Goal: Transaction & Acquisition: Purchase product/service

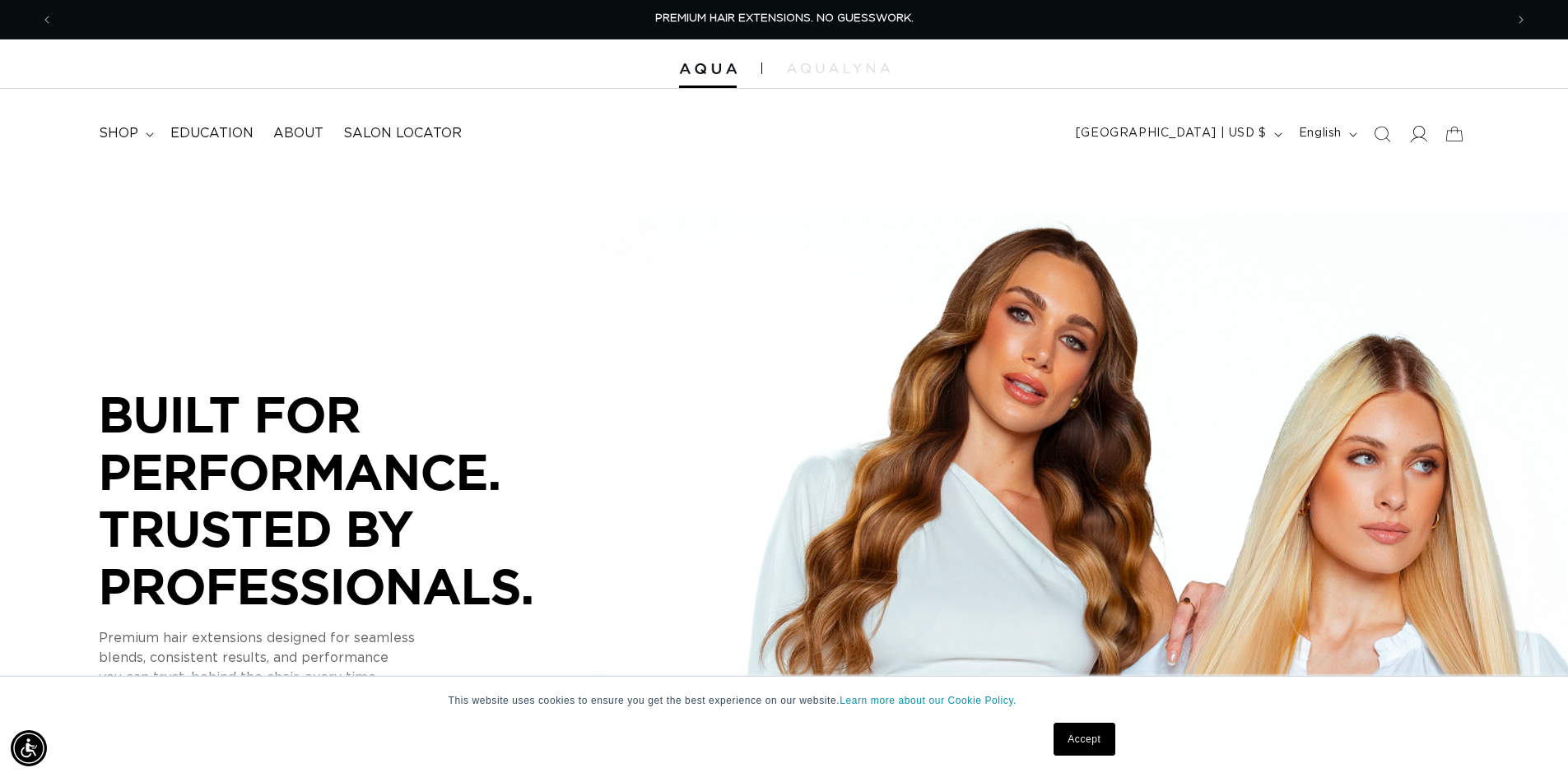
click at [1423, 138] on icon at bounding box center [1417, 133] width 17 height 17
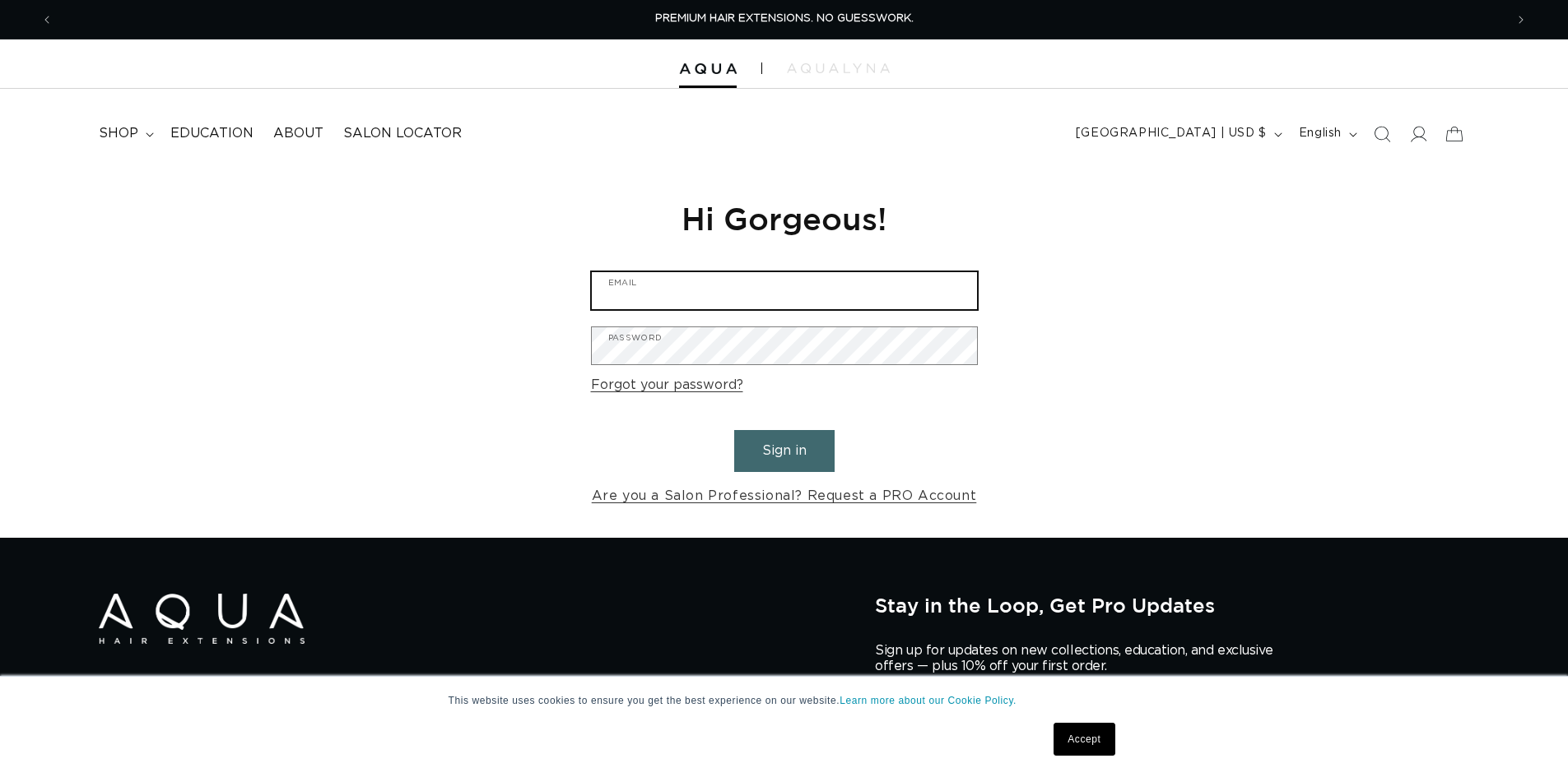
click at [778, 284] on input "Email" at bounding box center [784, 290] width 385 height 37
type input "shayliroaten5@icloud.com"
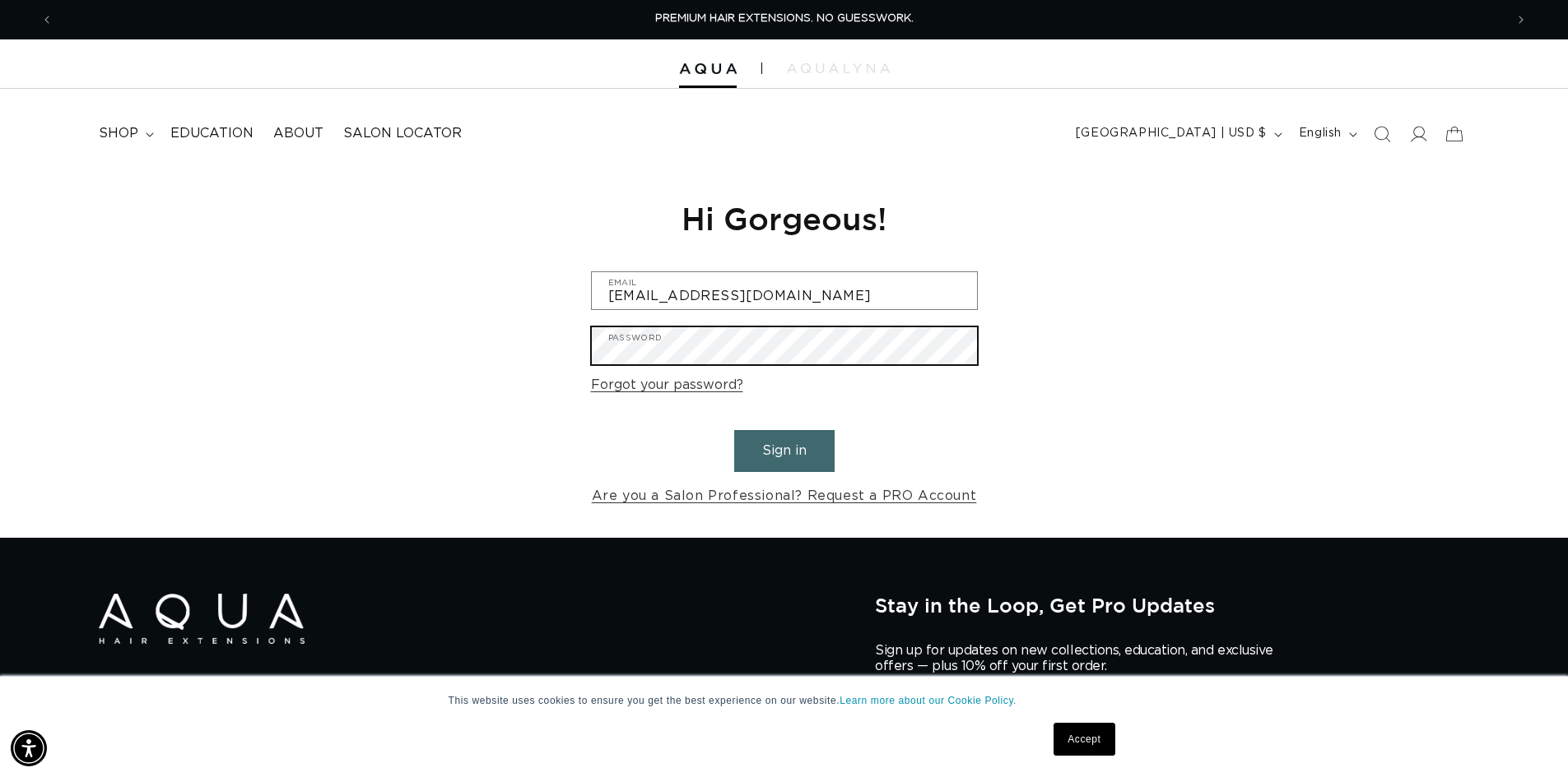
click at [734, 431] on button "Sign in" at bounding box center [784, 451] width 100 height 42
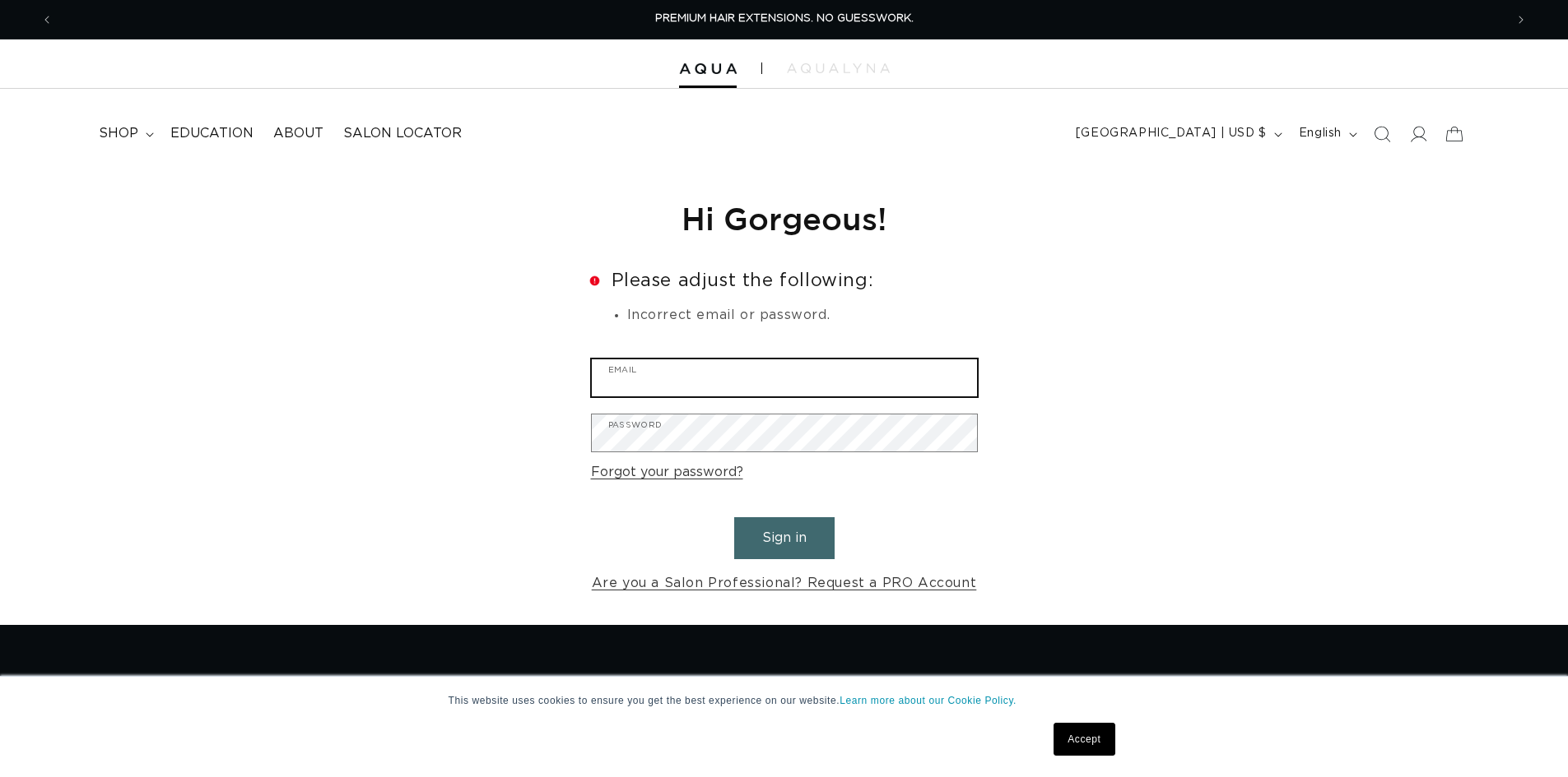
click at [914, 374] on input "Email" at bounding box center [784, 378] width 385 height 37
type input "shayliroaten5@icloud.com"
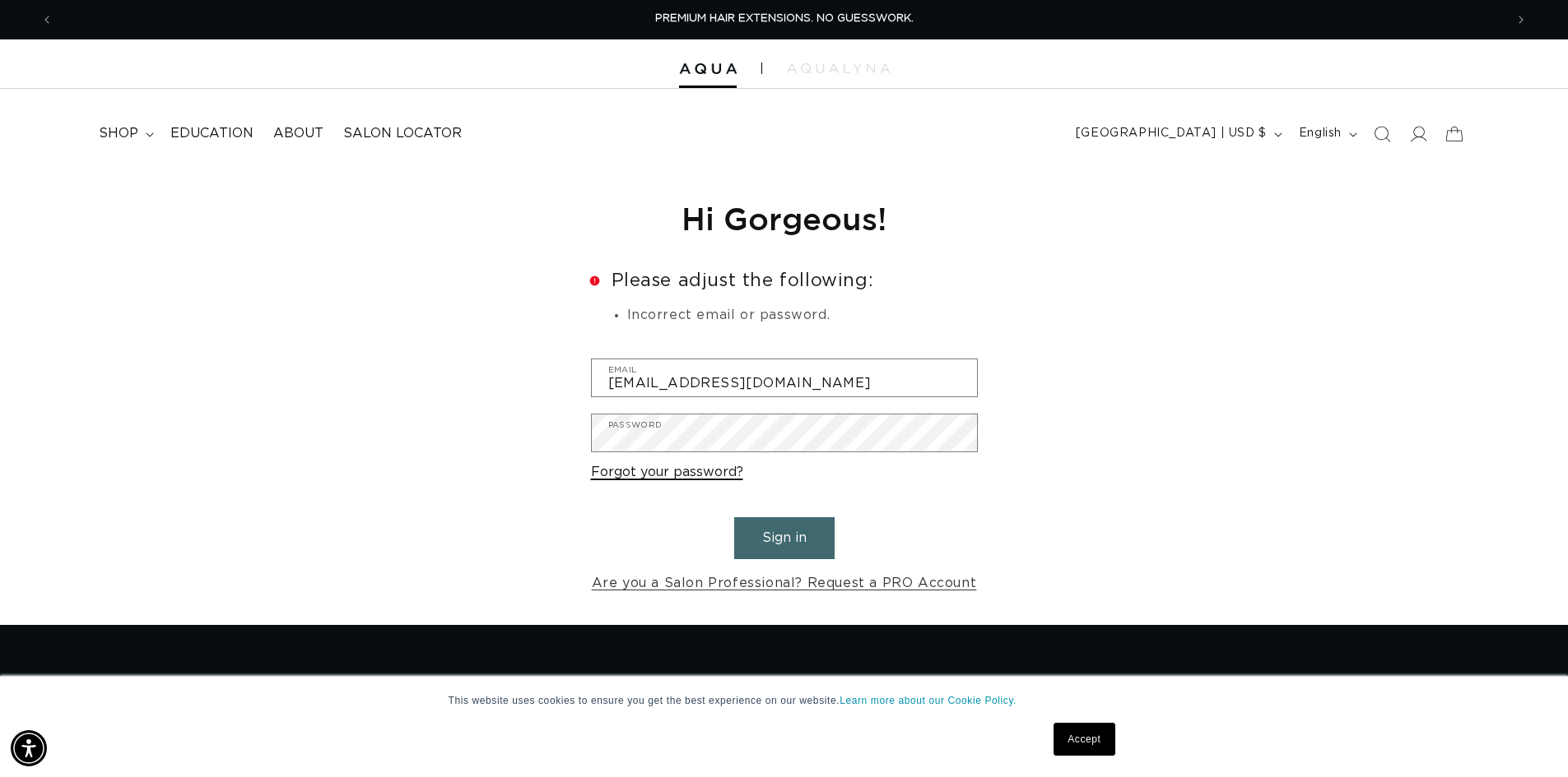
click at [697, 467] on link "Forgot your password?" at bounding box center [667, 472] width 152 height 24
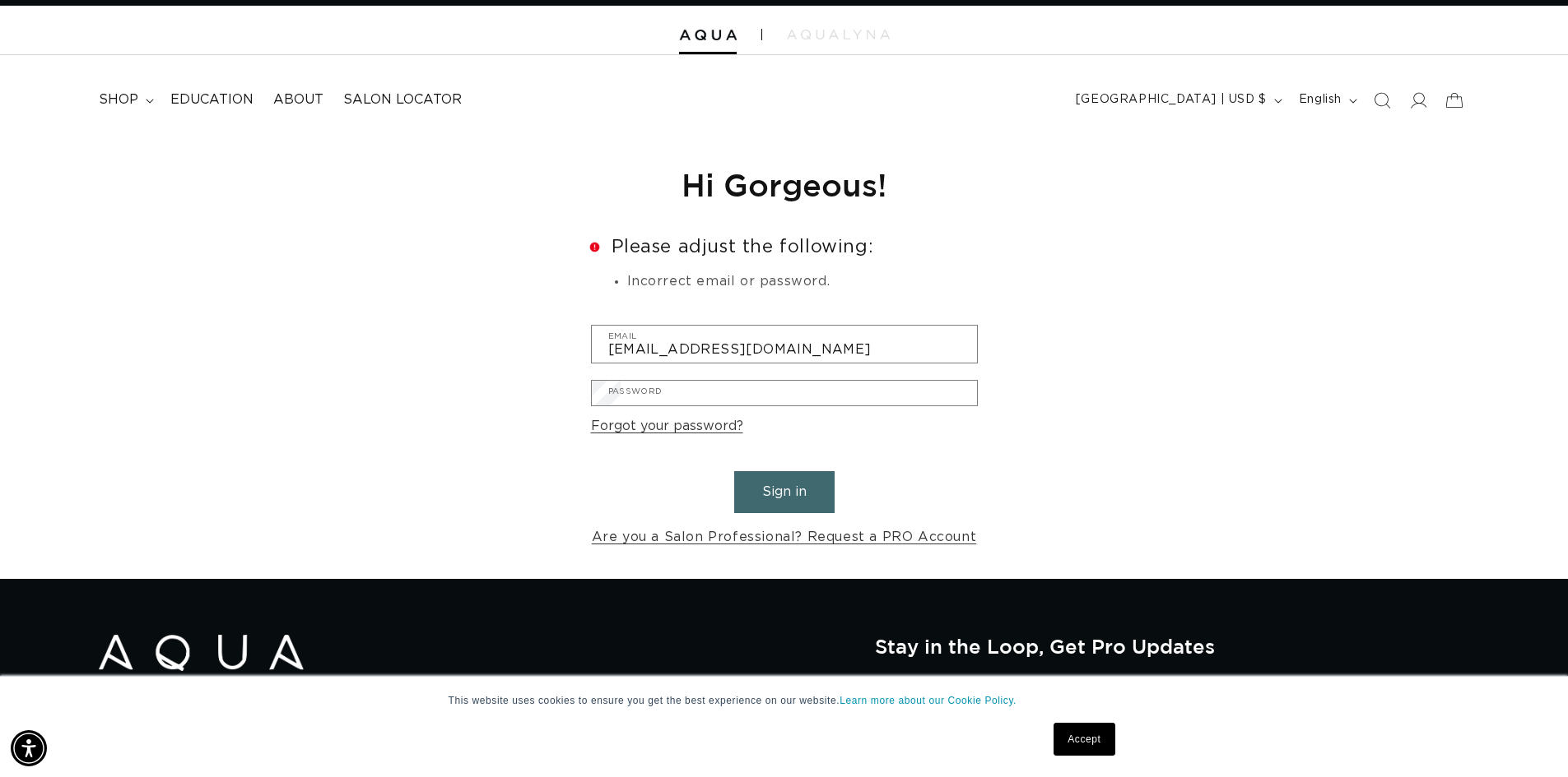
click at [0, 0] on input "Email" at bounding box center [0, 0] width 0 height 0
type input "Shayliroaten5@icloud.com"
click at [0, 0] on button "Submit" at bounding box center [0, 0] width 0 height 0
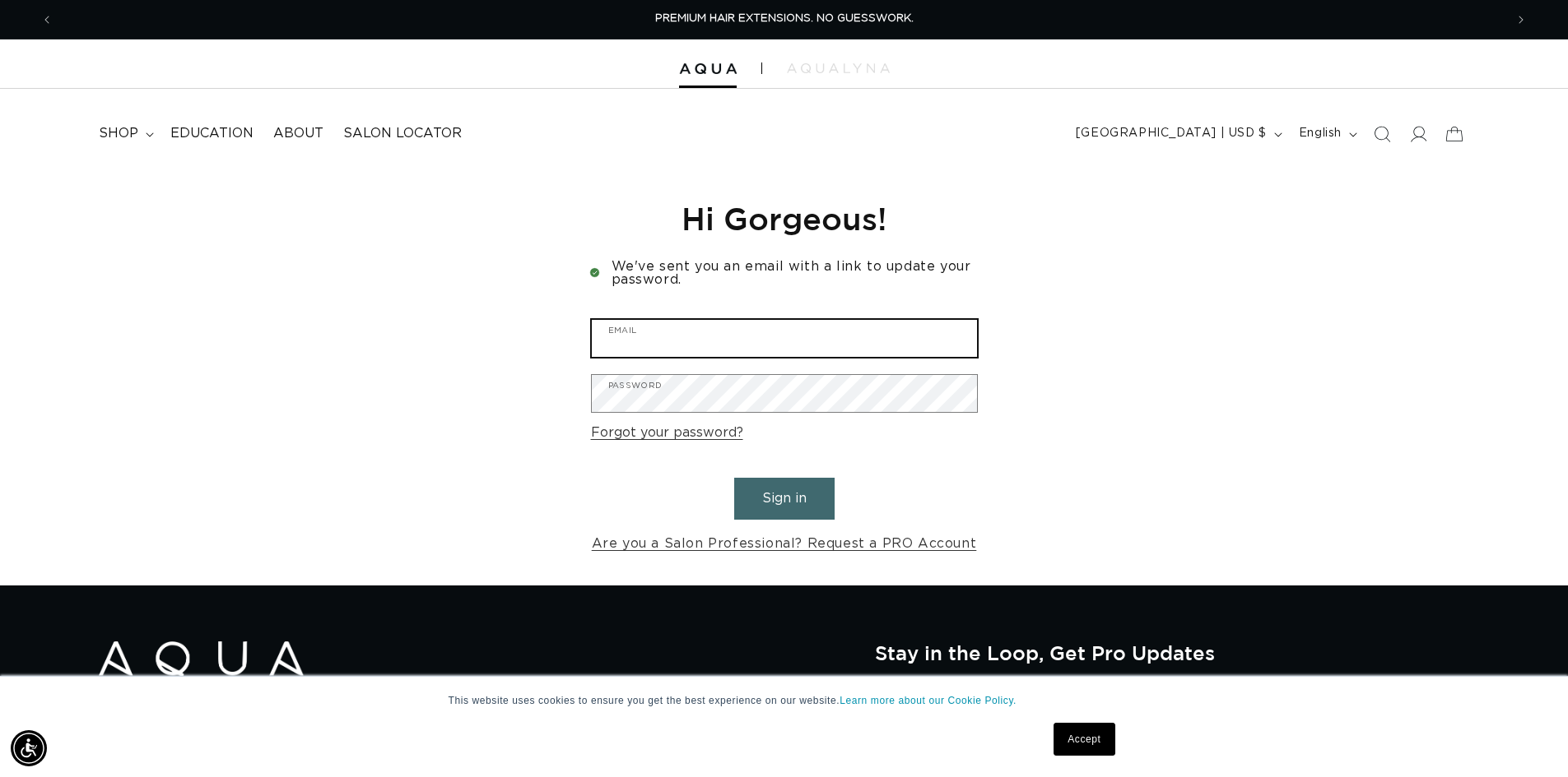
click at [802, 347] on input "Email" at bounding box center [784, 338] width 385 height 37
click at [825, 355] on input "shayliroaten5@icloud.com" at bounding box center [784, 338] width 385 height 37
type input "kelceypearrow@gmail.com"
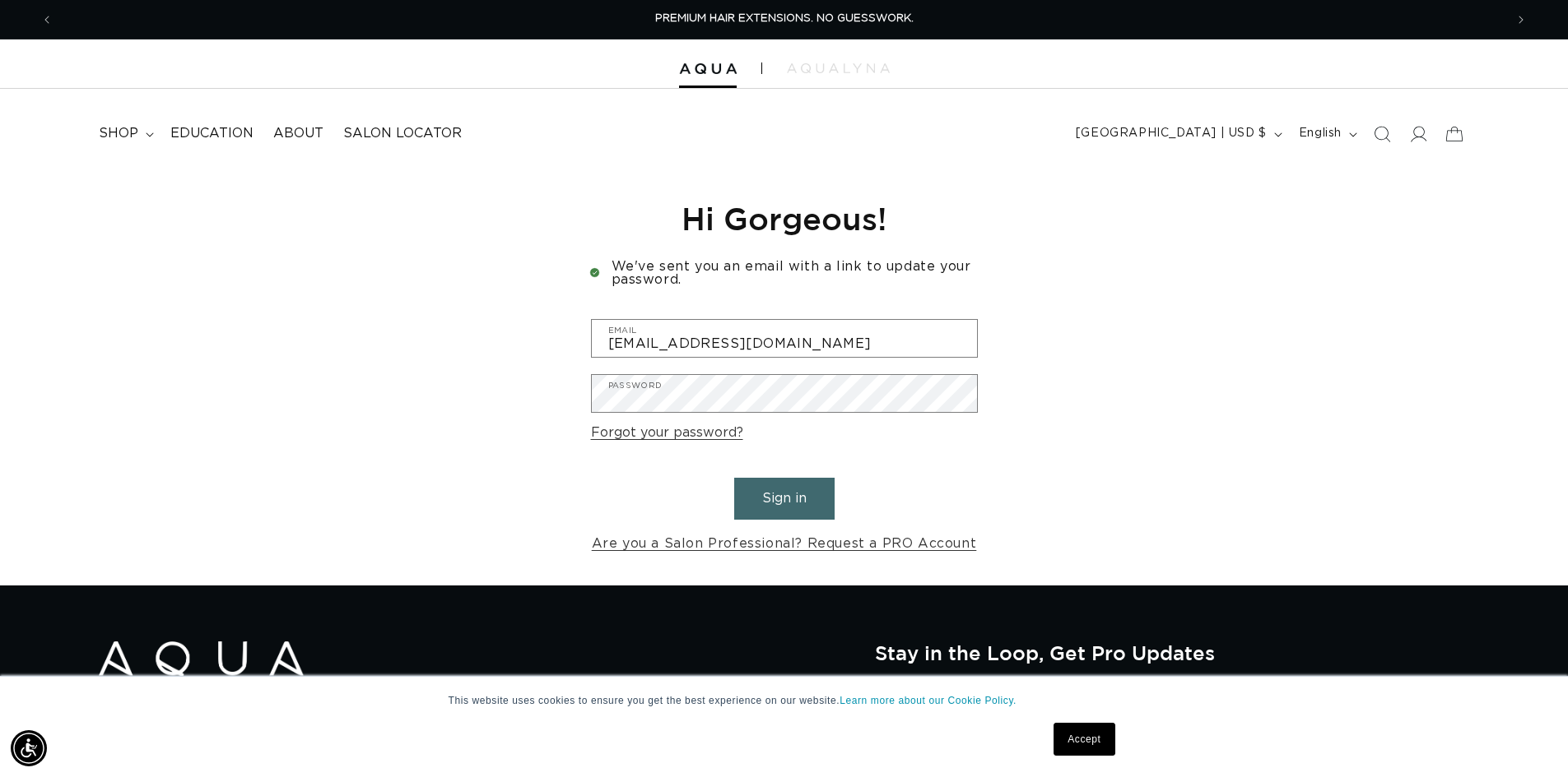
click at [810, 505] on button "Sign in" at bounding box center [784, 498] width 100 height 42
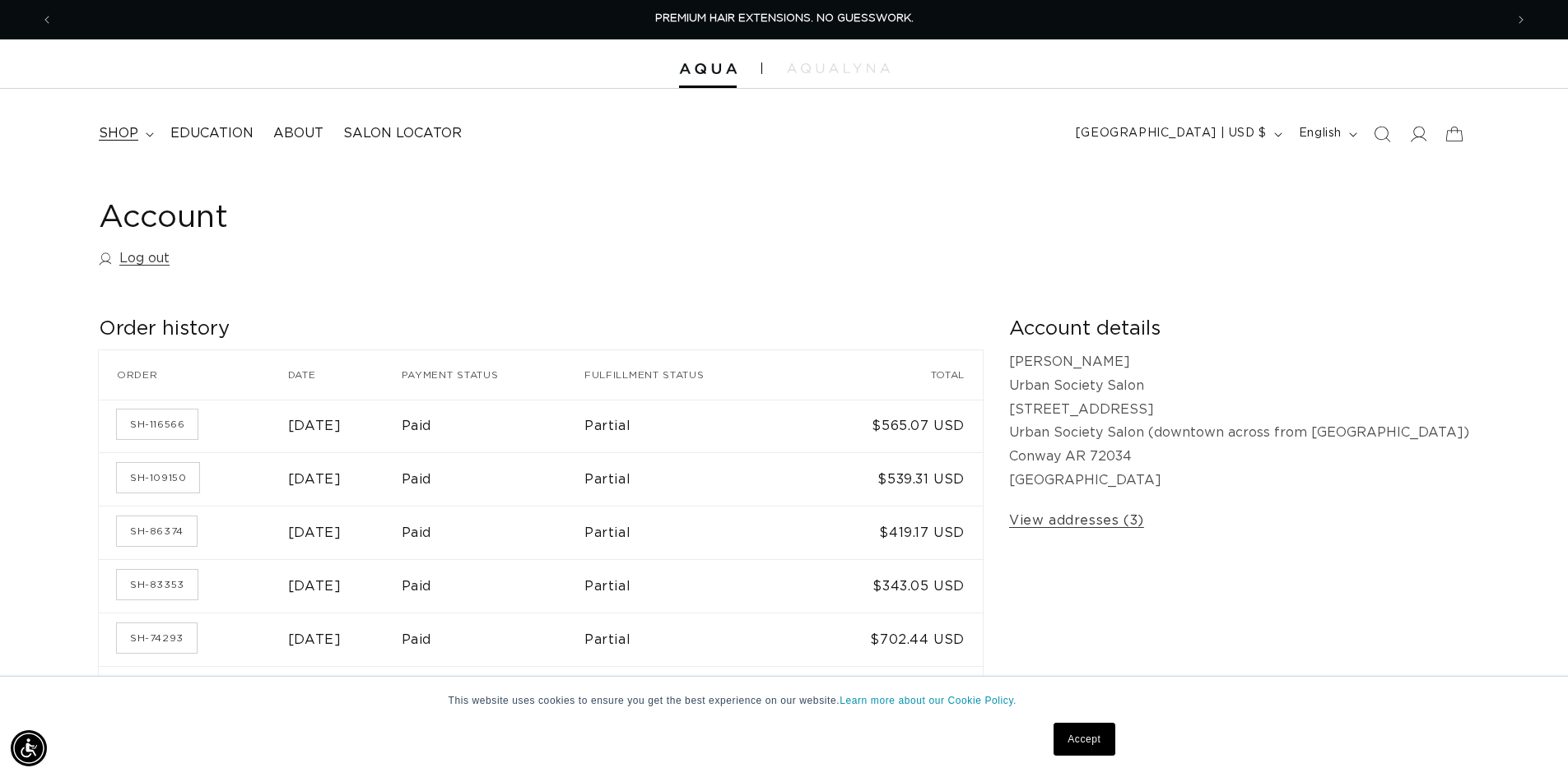
click at [149, 137] on summary "shop" at bounding box center [125, 133] width 72 height 37
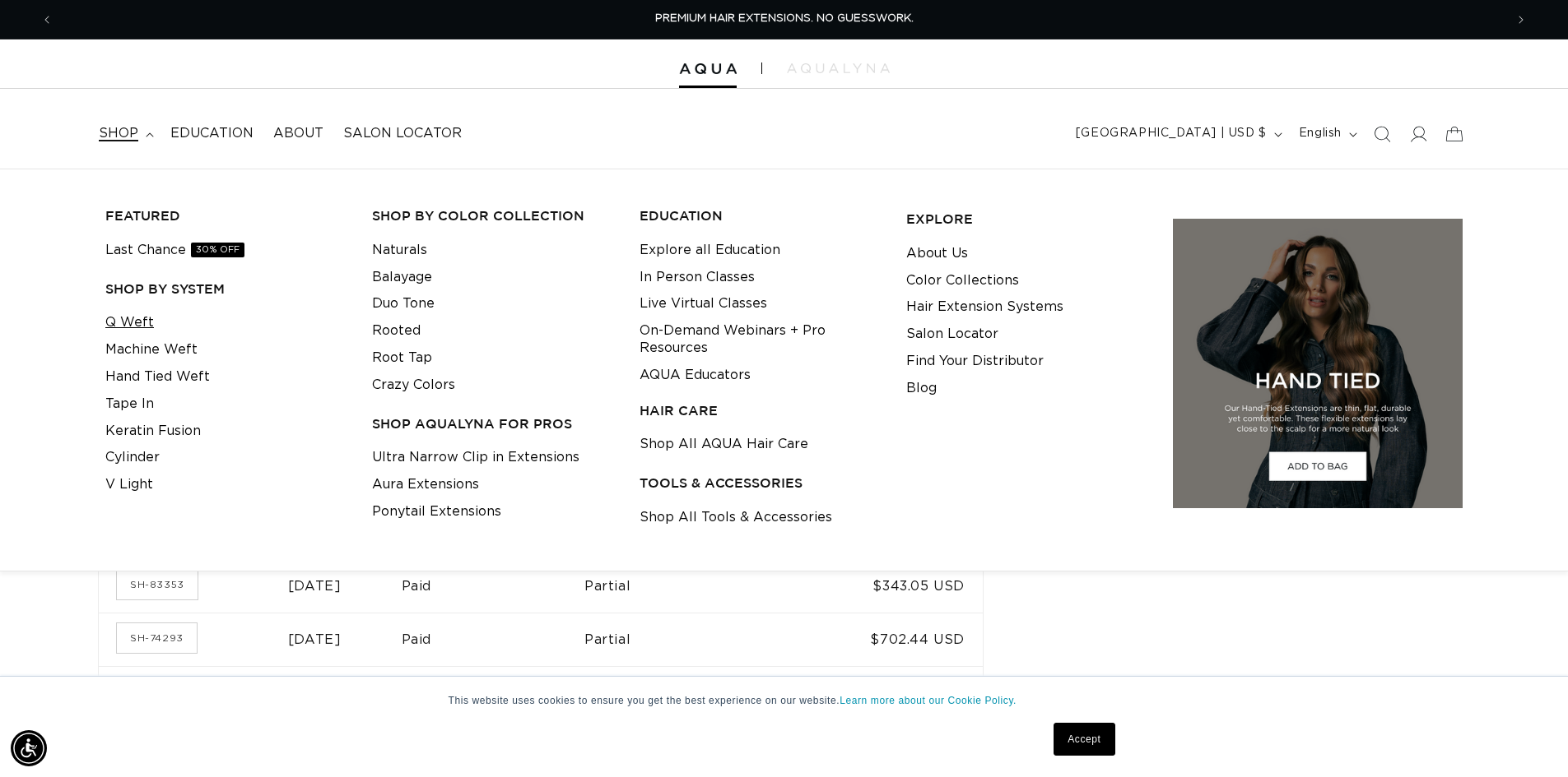
click at [137, 323] on link "Q Weft" at bounding box center [129, 323] width 48 height 27
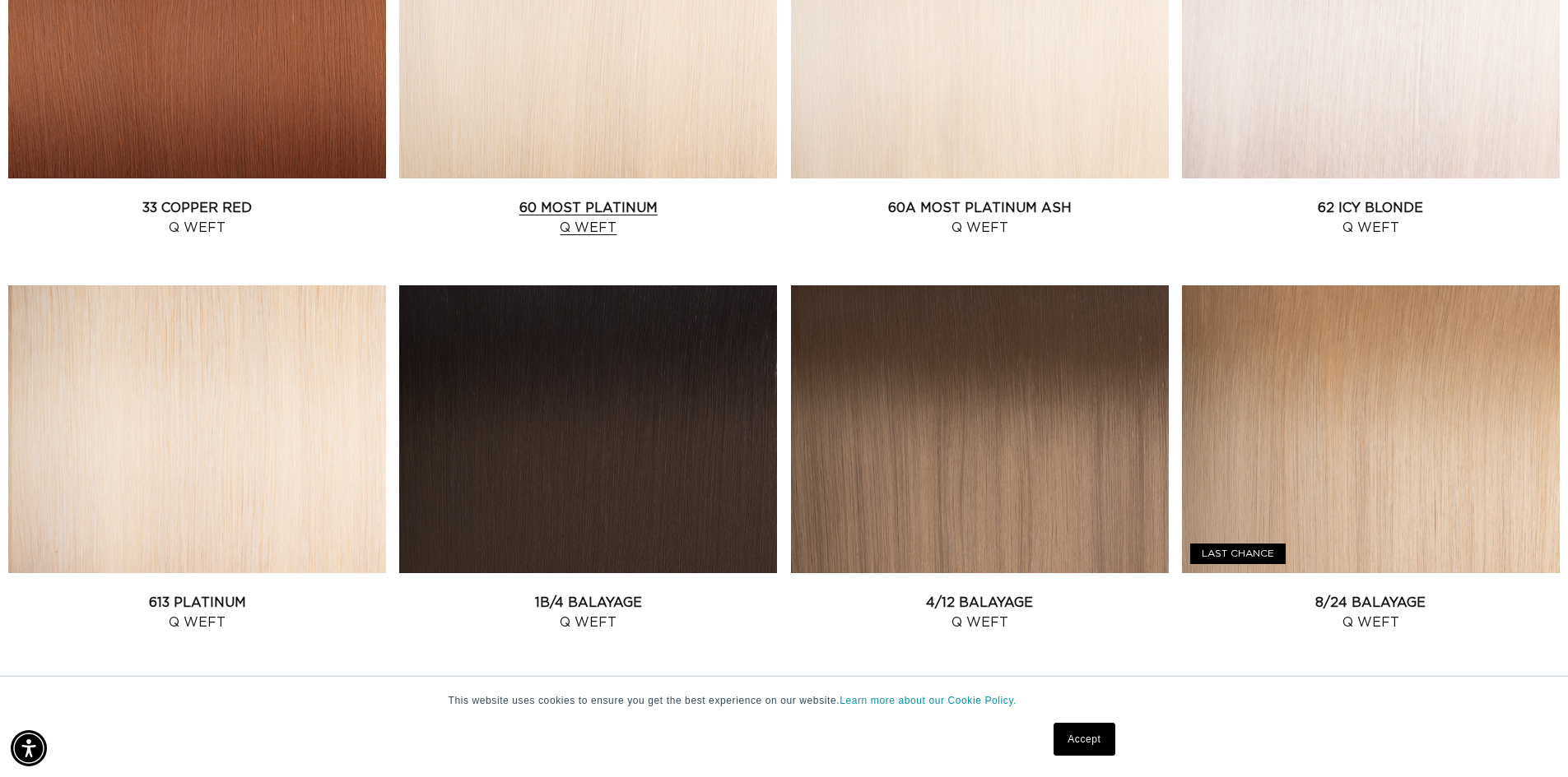
scroll to position [2221, 0]
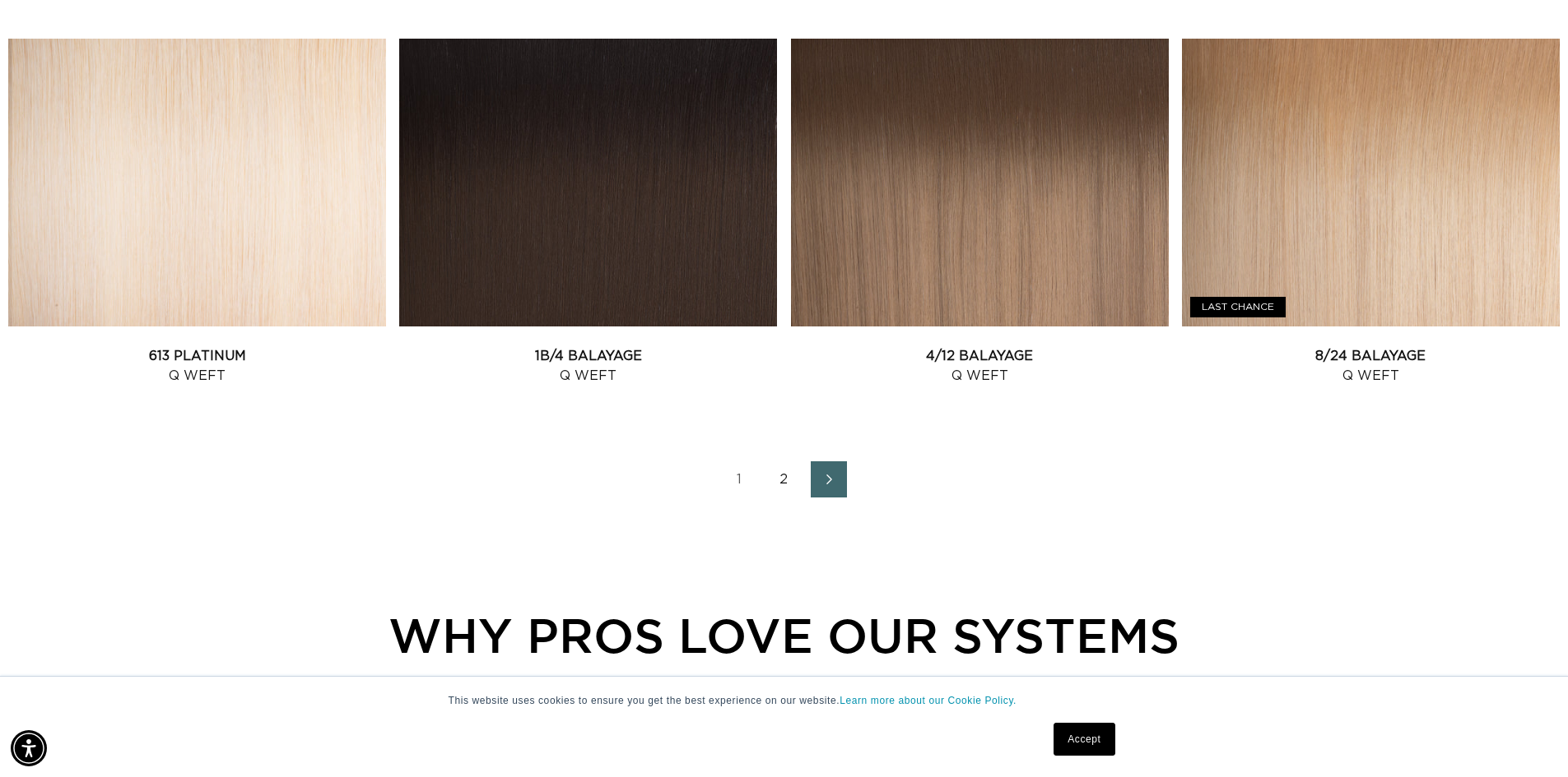
click at [784, 462] on link "2" at bounding box center [784, 480] width 36 height 36
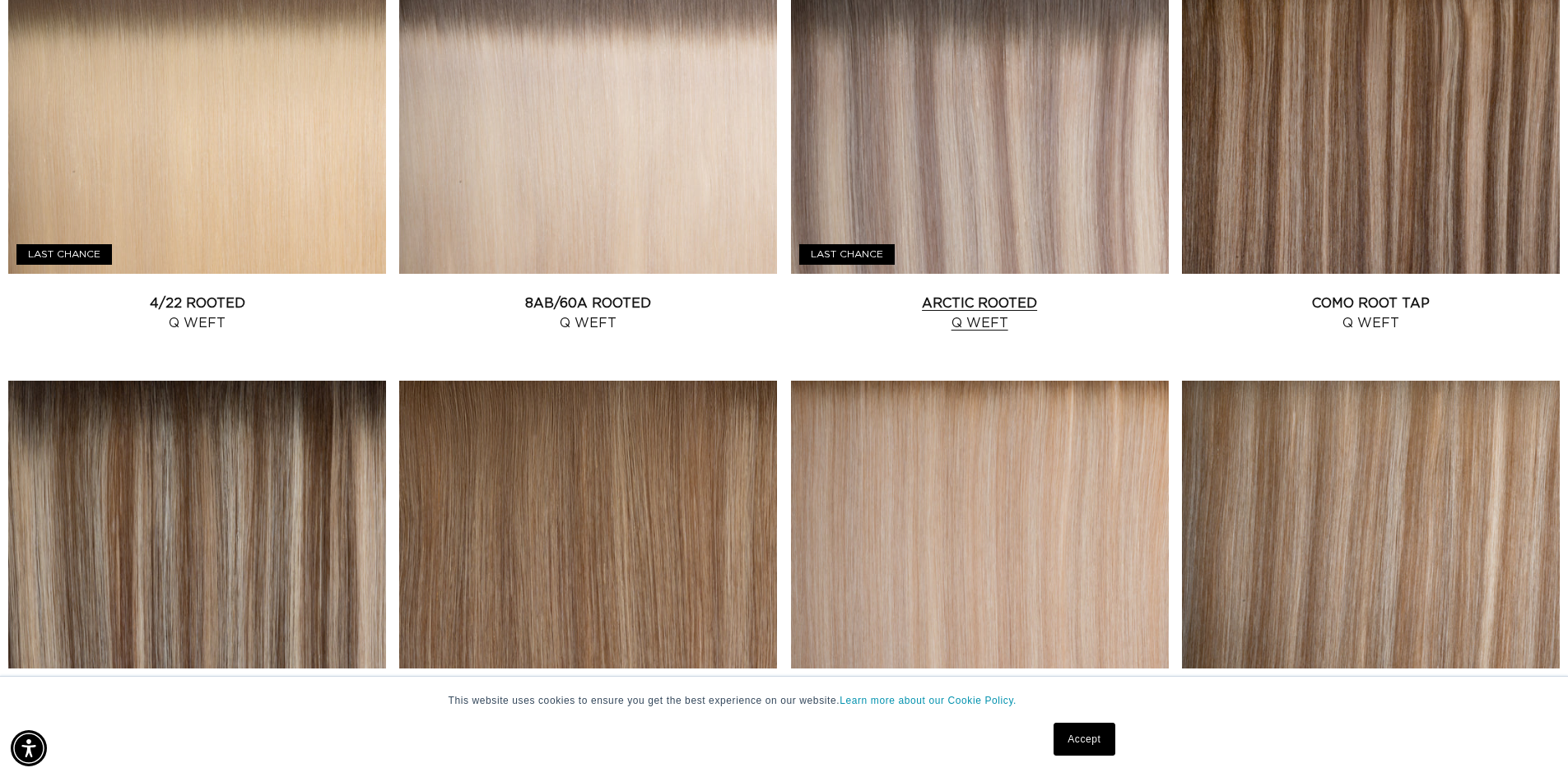
scroll to position [1562, 0]
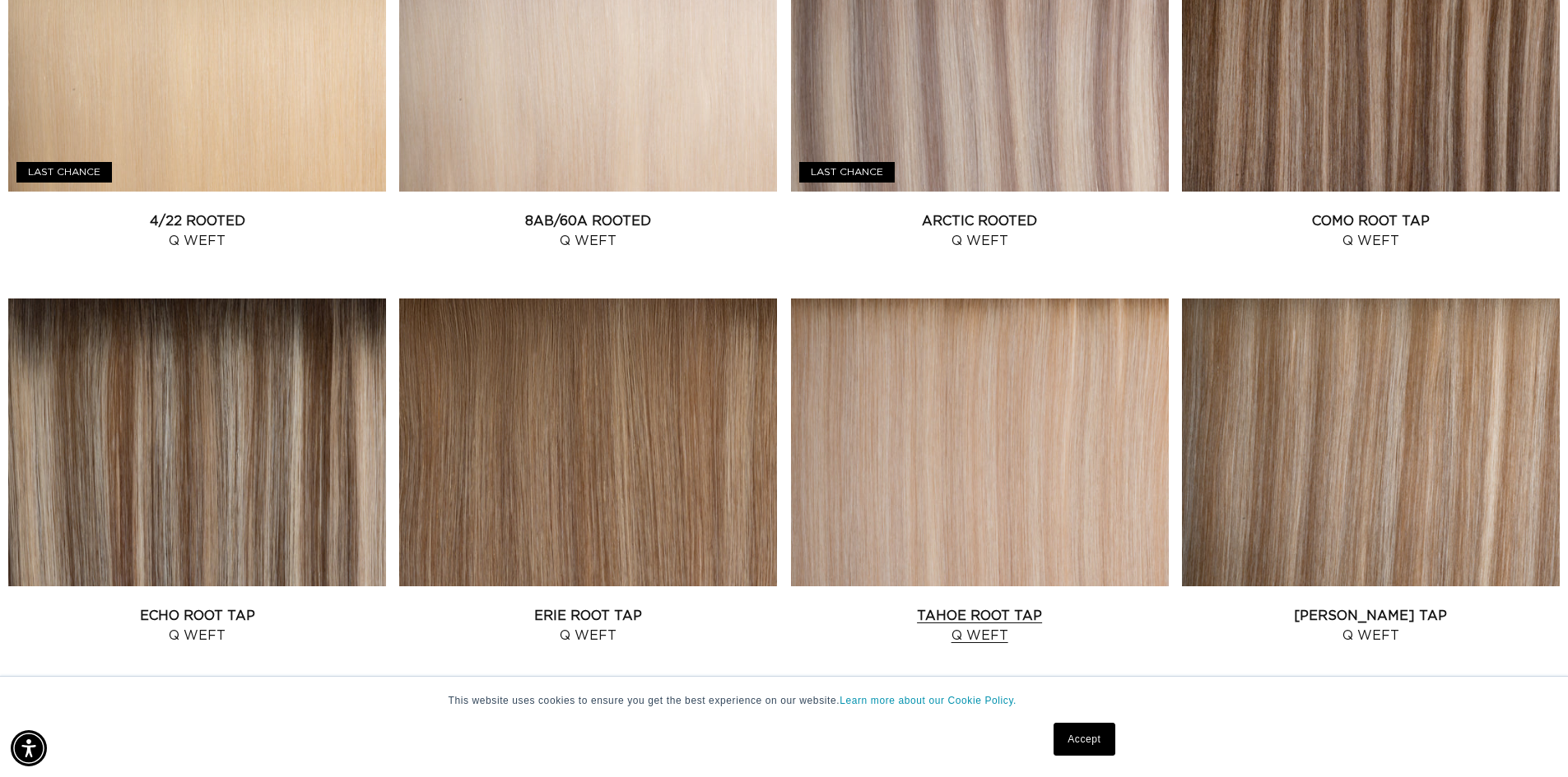
click at [992, 606] on link "Tahoe Root Tap Q Weft" at bounding box center [980, 626] width 378 height 40
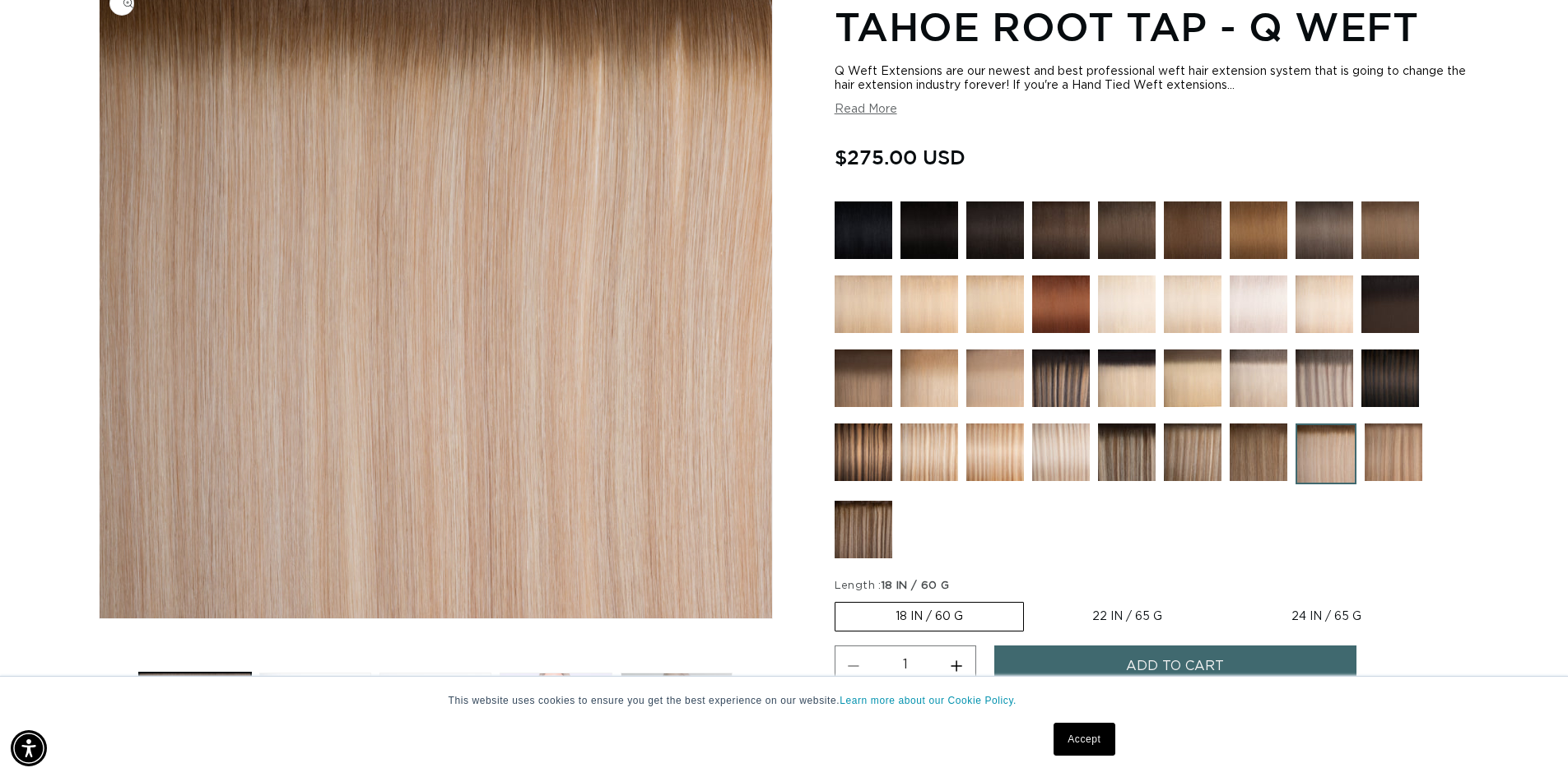
scroll to position [412, 0]
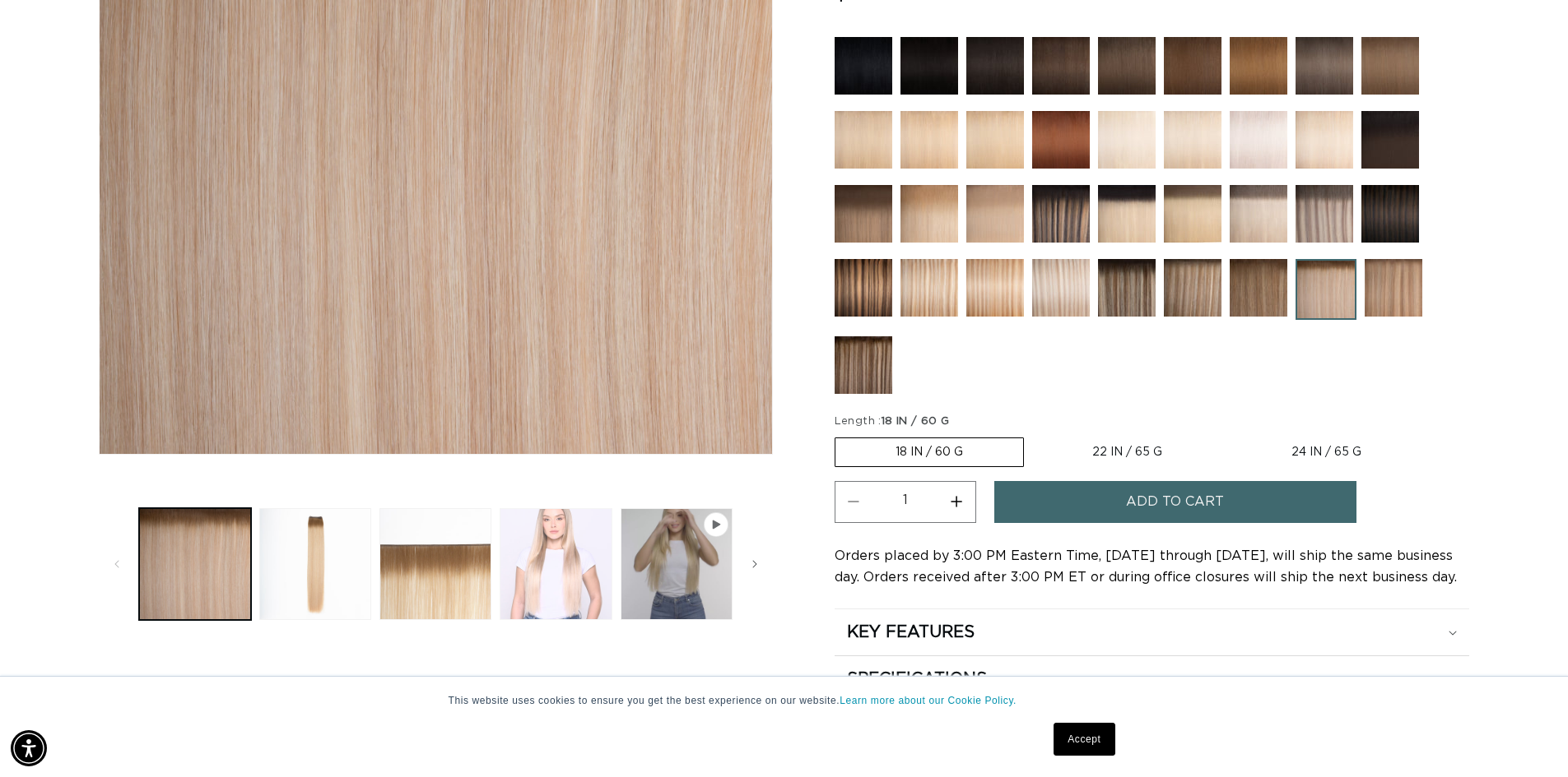
click at [577, 508] on button "Load image 4 in gallery view" at bounding box center [555, 564] width 111 height 111
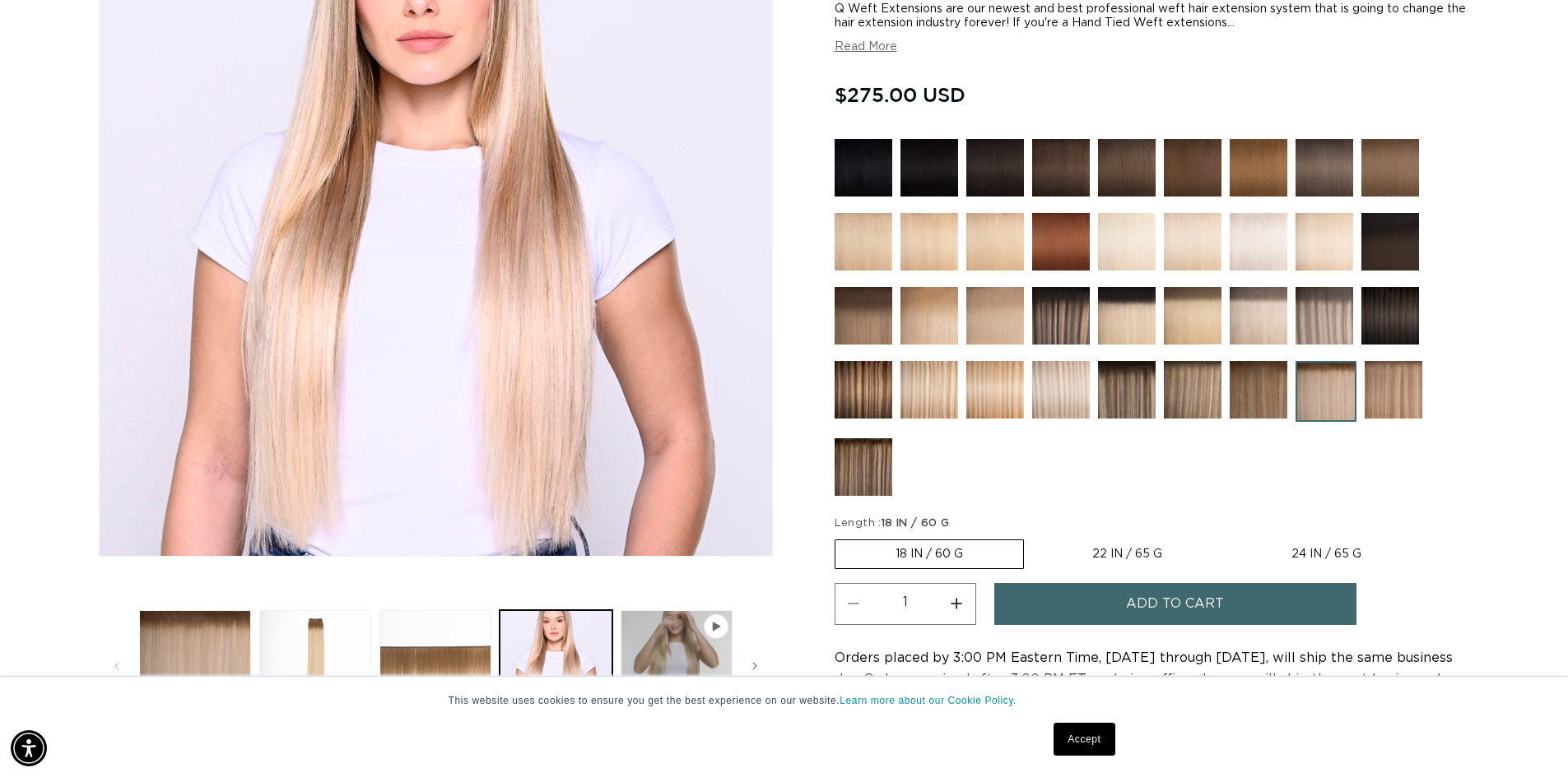
scroll to position [392, 0]
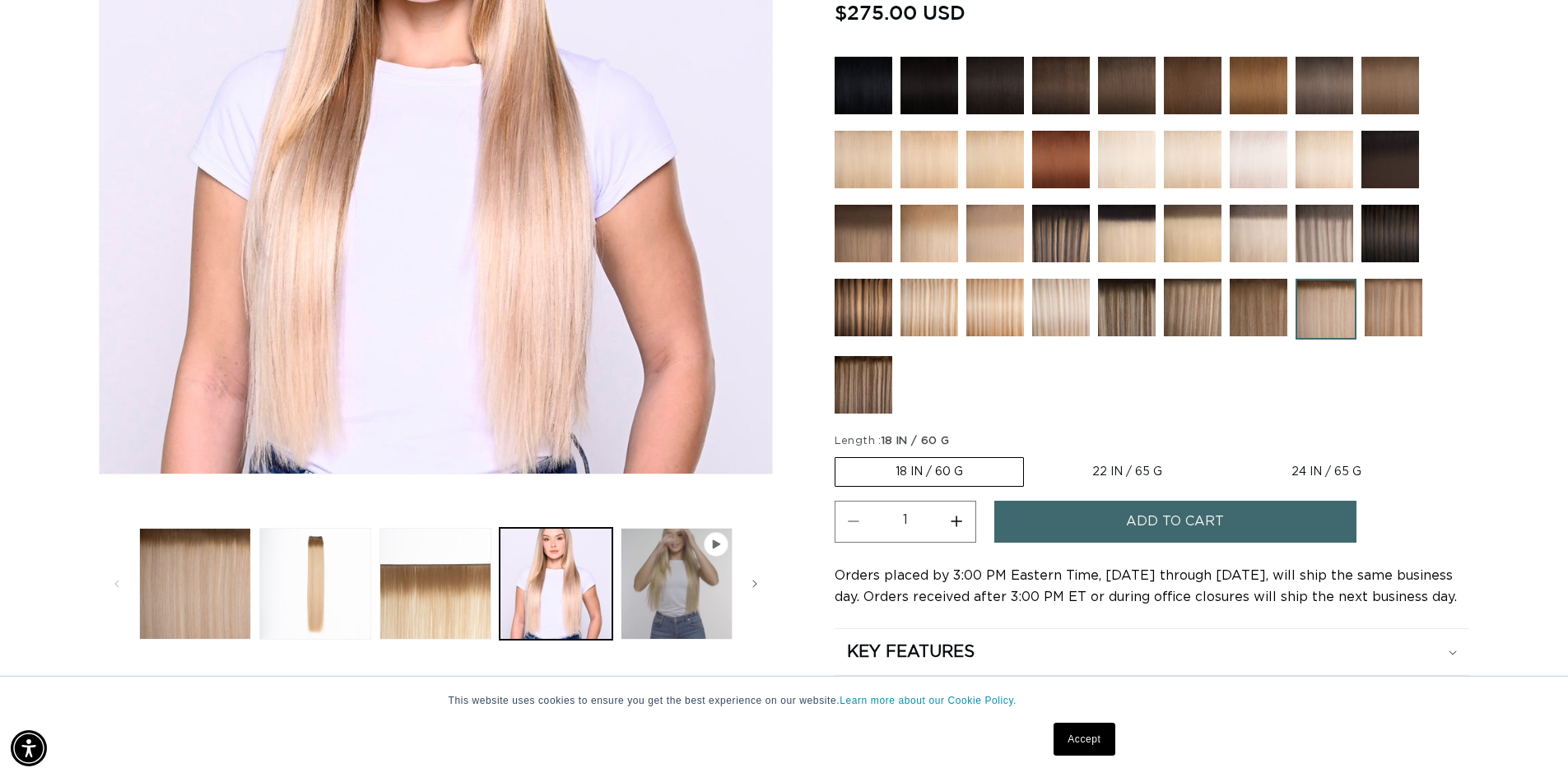
click at [982, 465] on label "18 IN / 60 G Variant sold out or unavailable" at bounding box center [929, 471] width 189 height 29
click at [840, 455] on input "18 IN / 60 G Variant sold out or unavailable" at bounding box center [839, 454] width 1 height 1
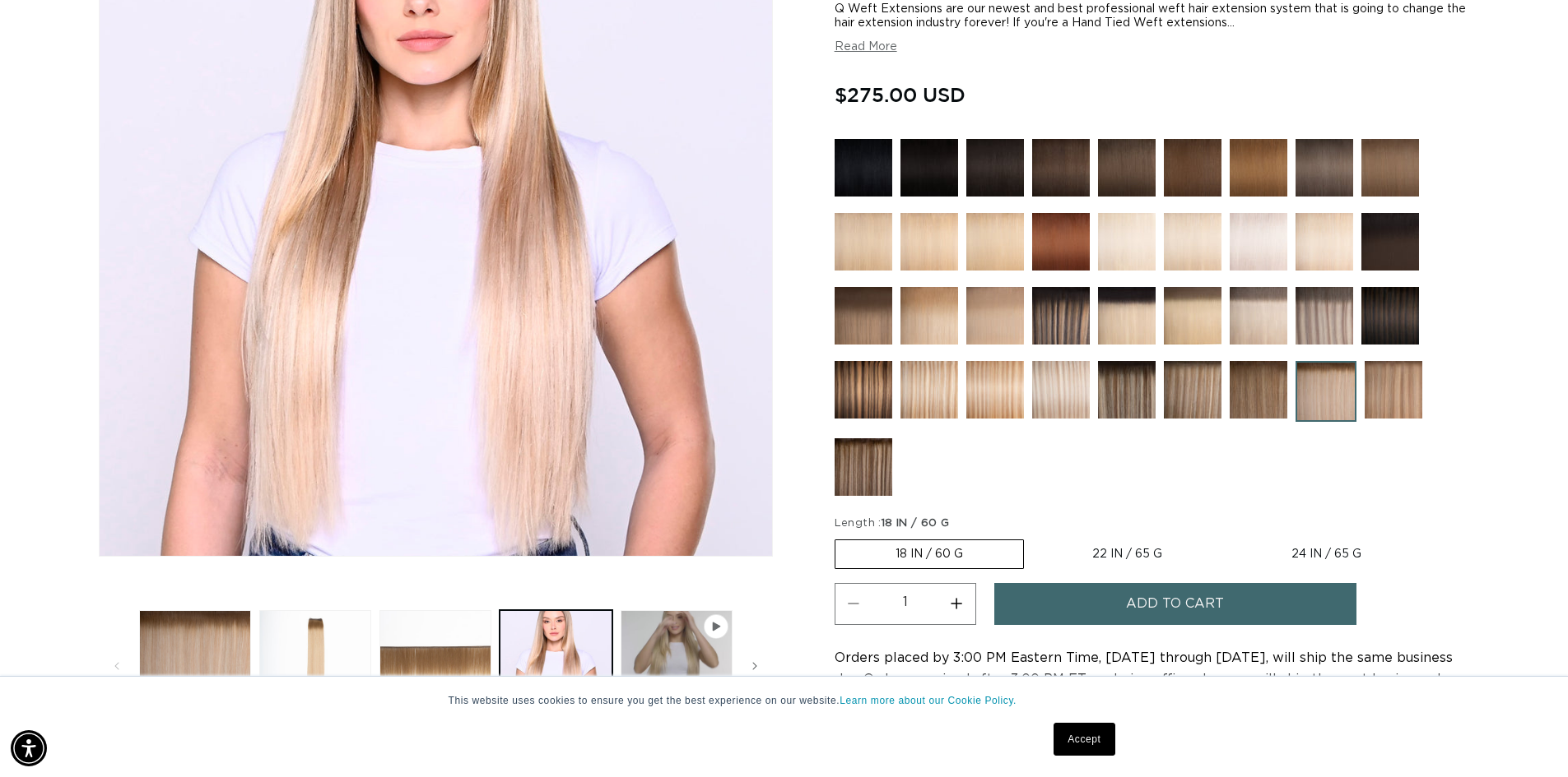
scroll to position [227, 0]
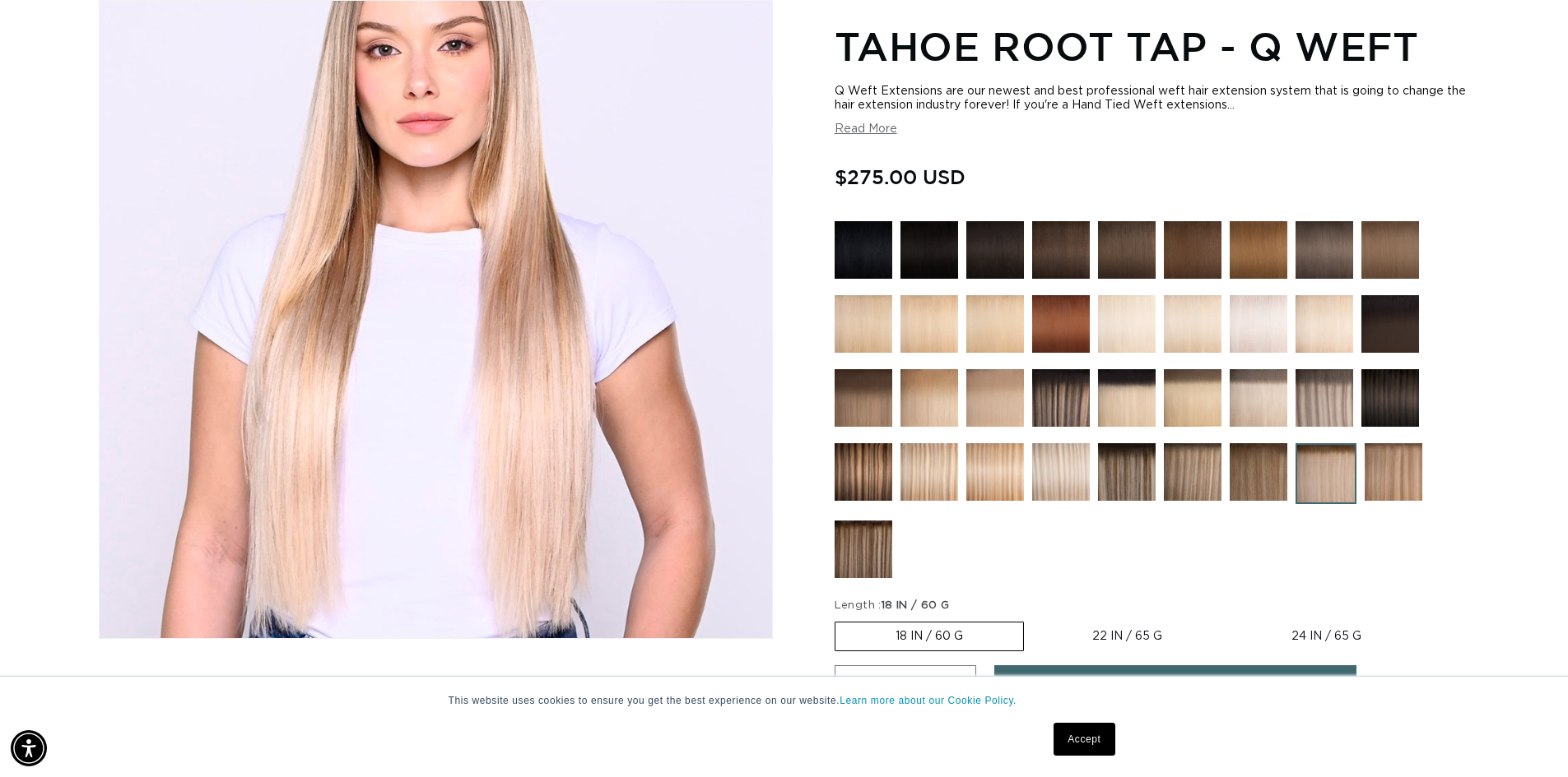
click at [1013, 463] on img at bounding box center [995, 472] width 58 height 58
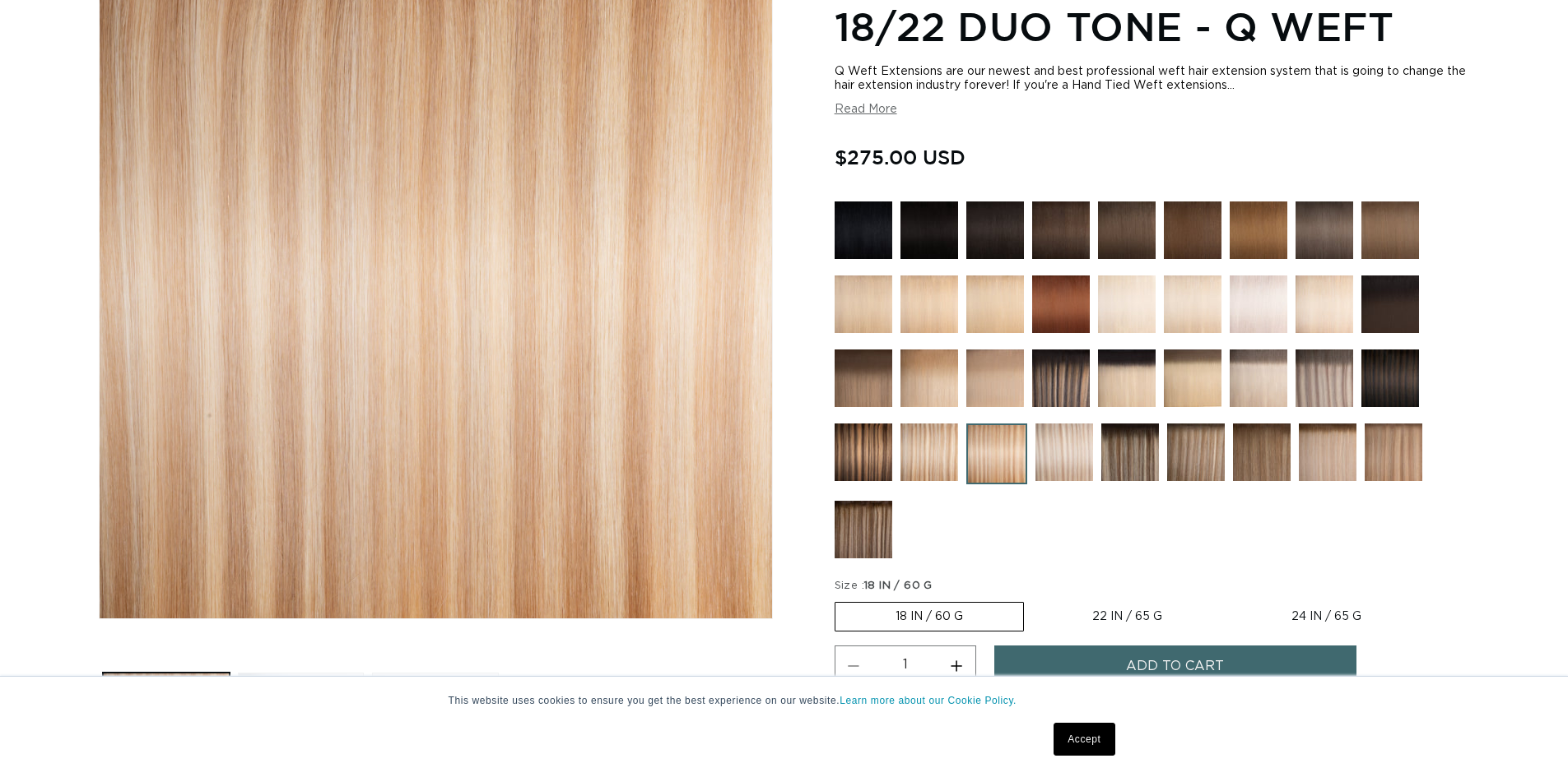
scroll to position [164, 0]
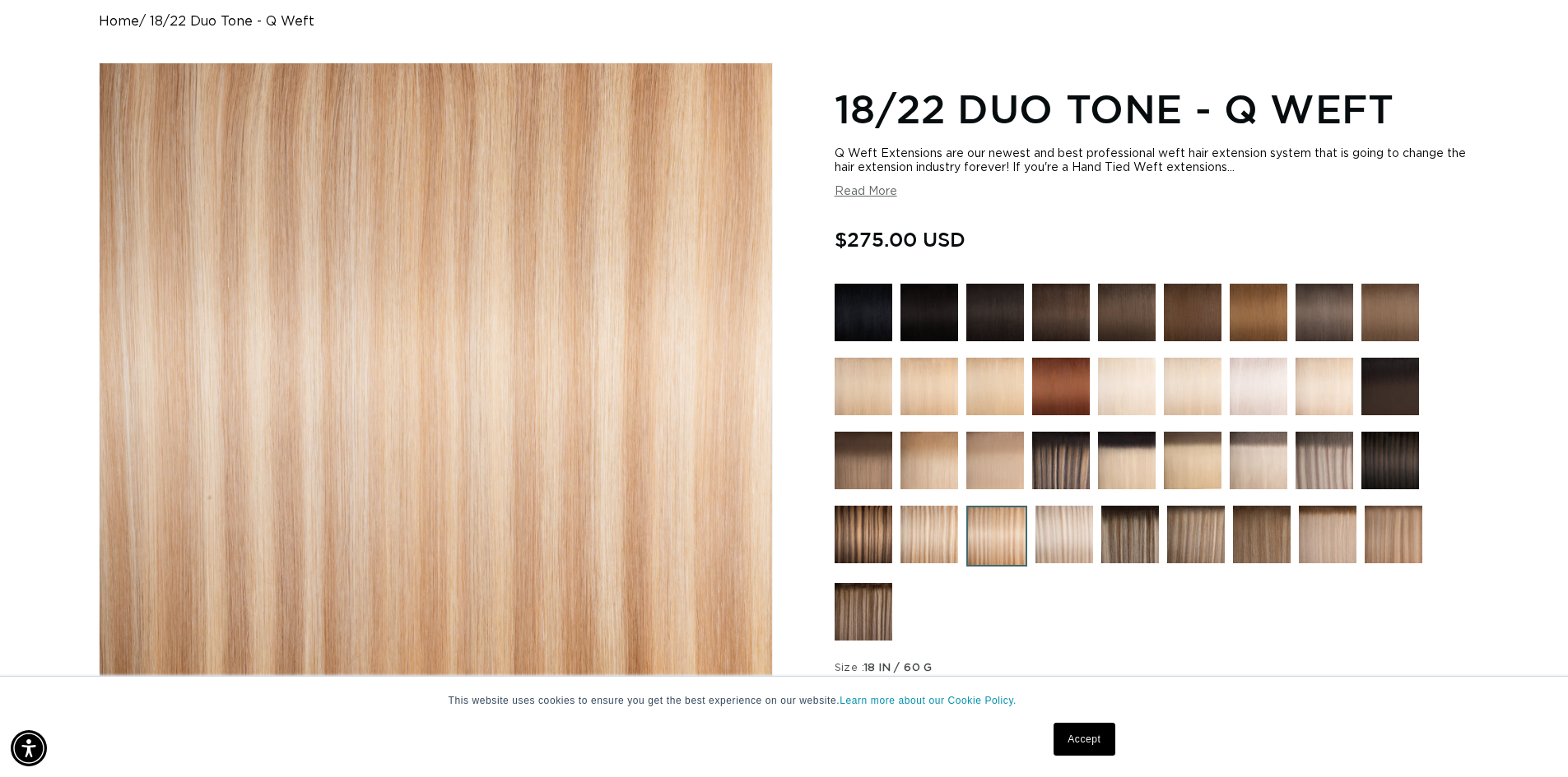
click at [1421, 546] on img at bounding box center [1392, 534] width 58 height 58
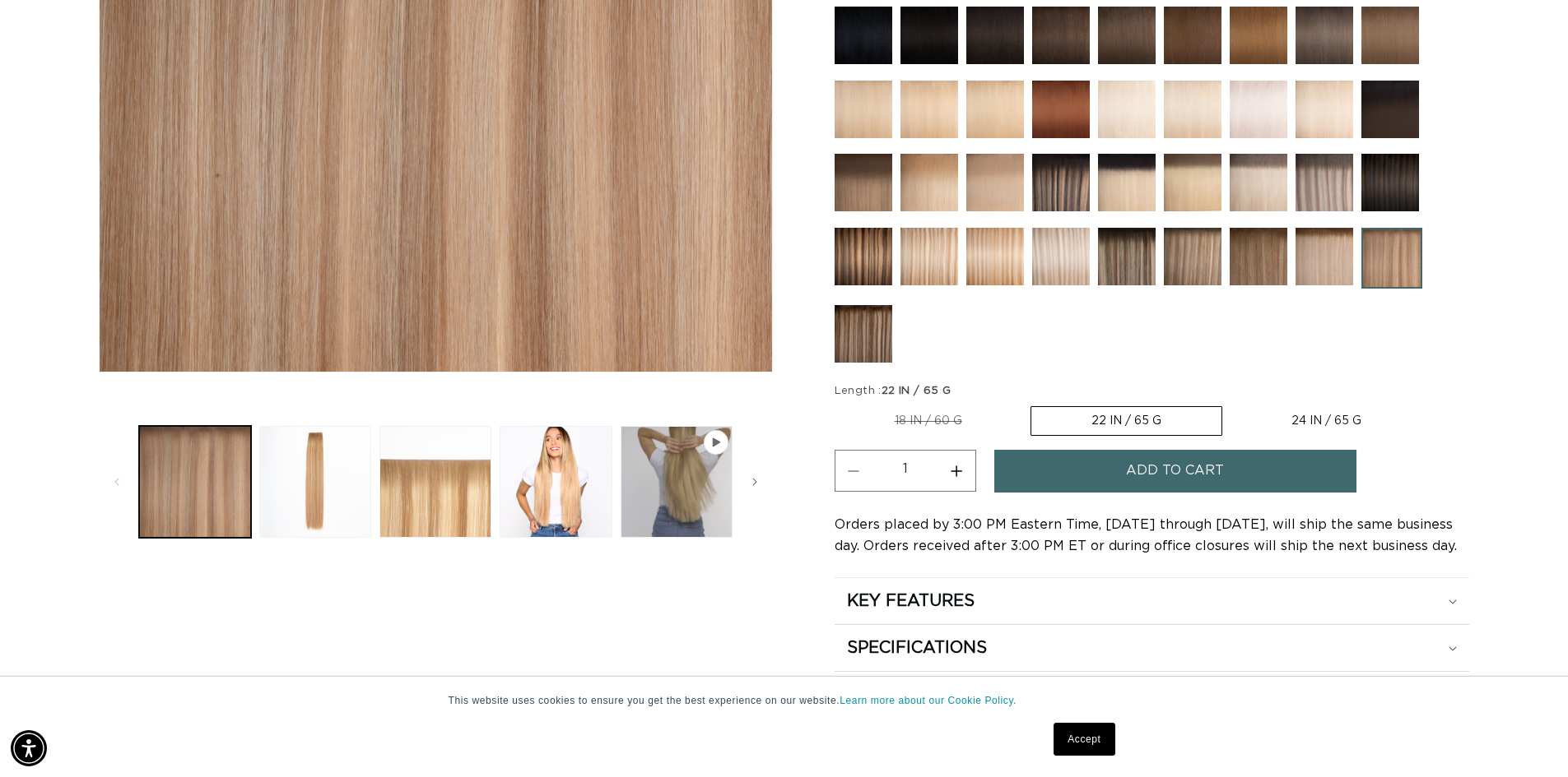
scroll to position [412, 0]
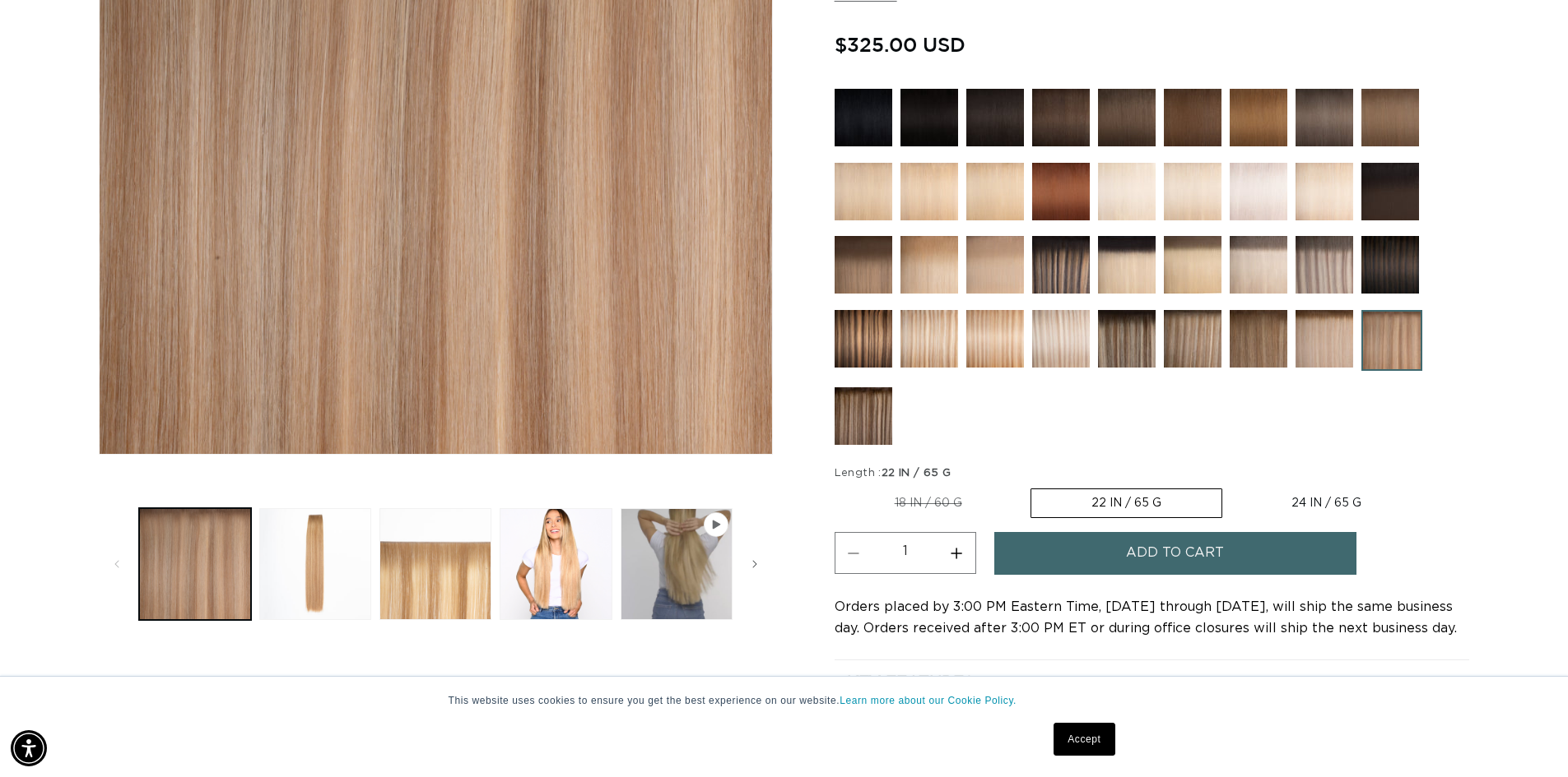
click at [1091, 551] on button "Add to cart" at bounding box center [1174, 553] width 362 height 42
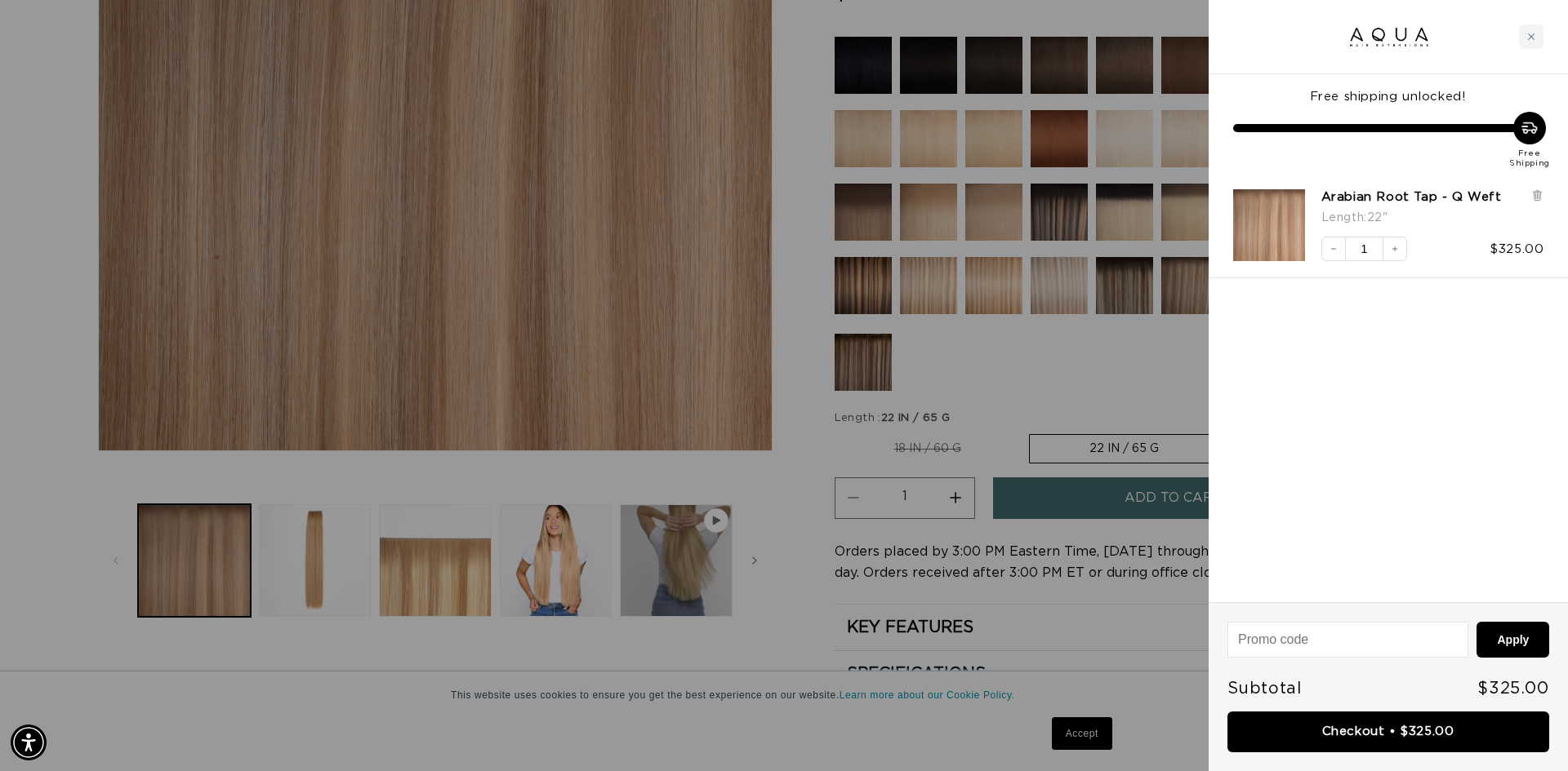
click at [1105, 365] on div at bounding box center [784, 385] width 1568 height 771
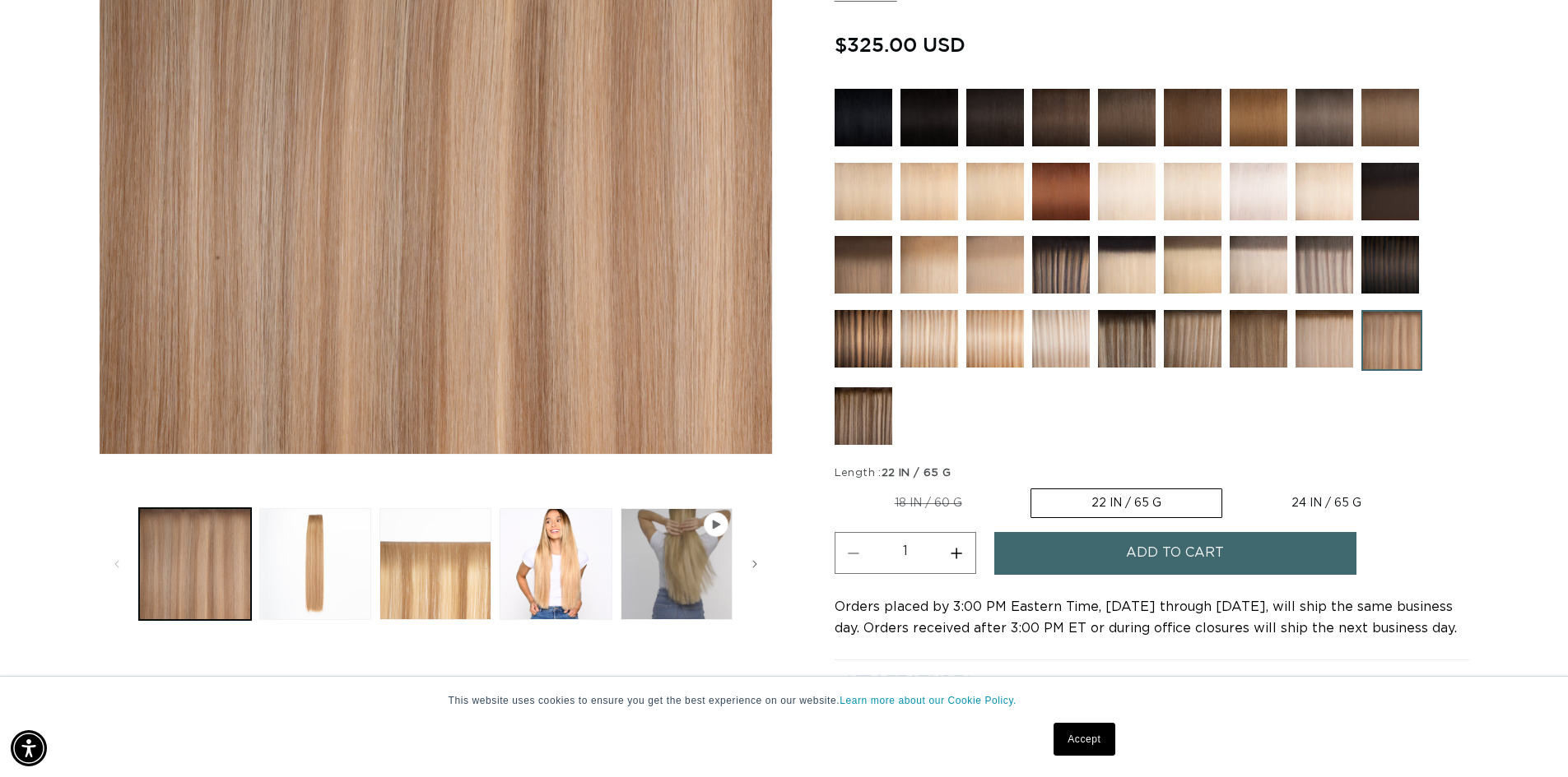
click at [1338, 356] on img at bounding box center [1323, 338] width 58 height 58
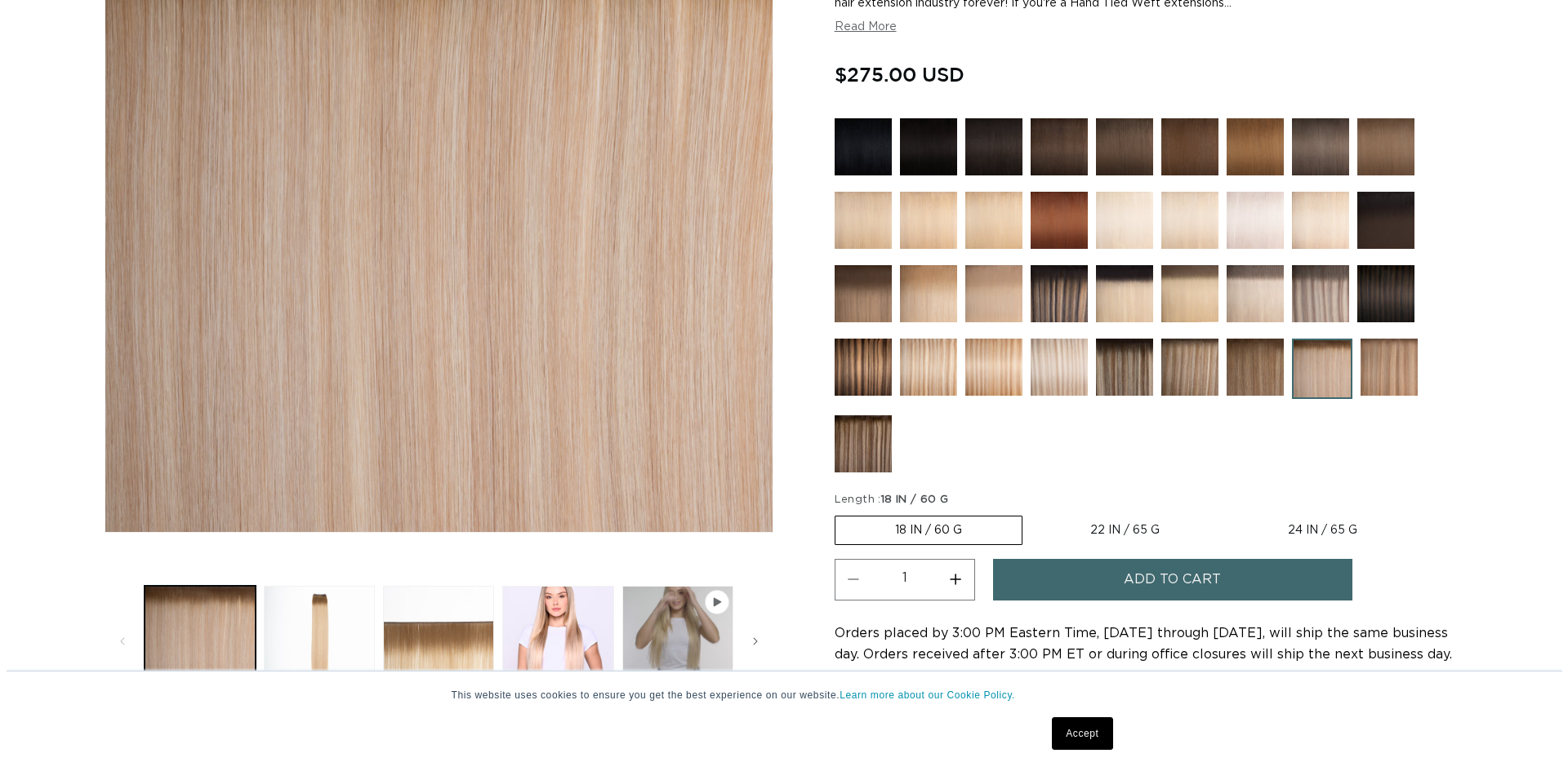
scroll to position [571, 0]
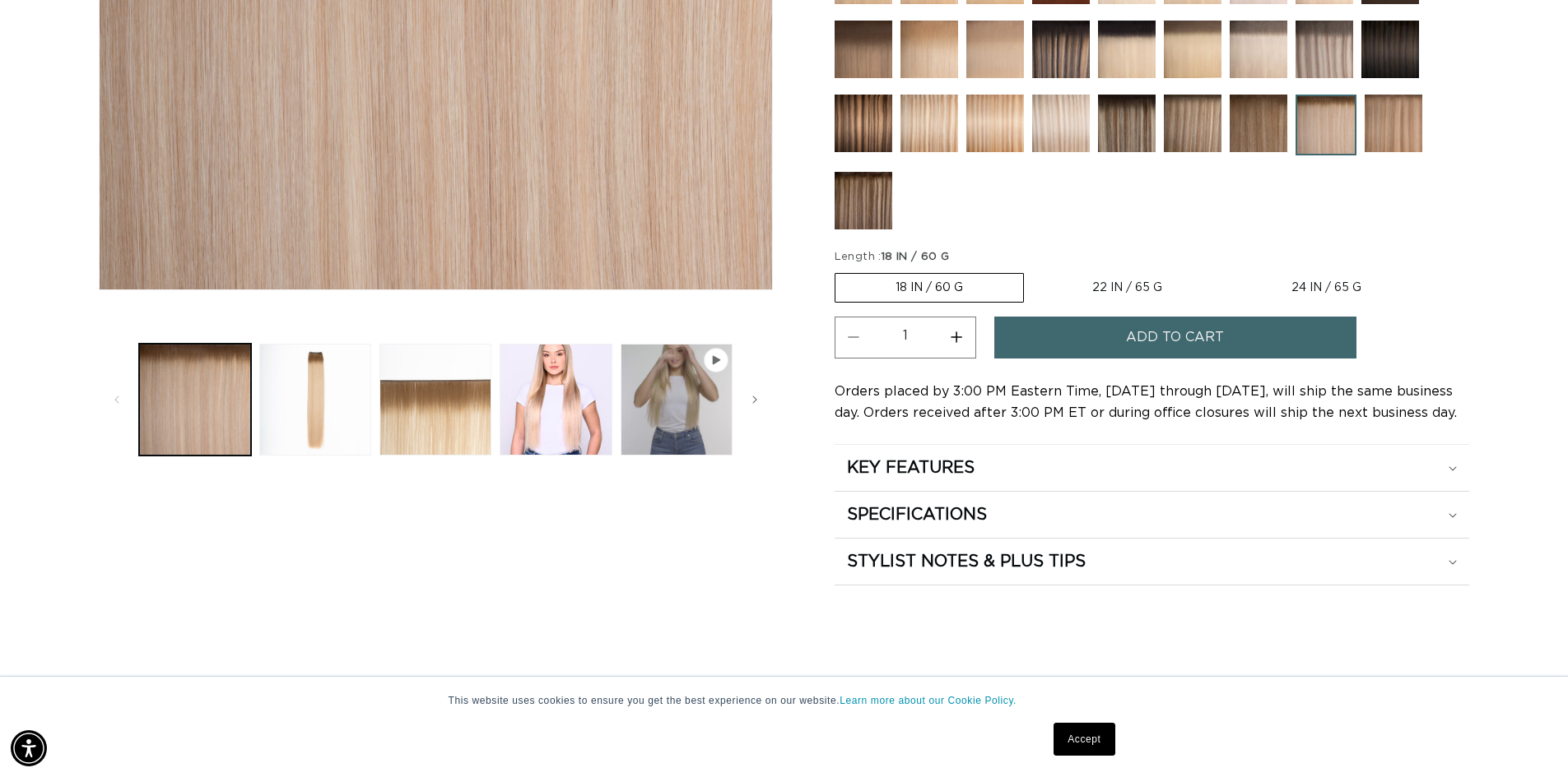
click at [1148, 331] on span "Add to cart" at bounding box center [1175, 337] width 98 height 42
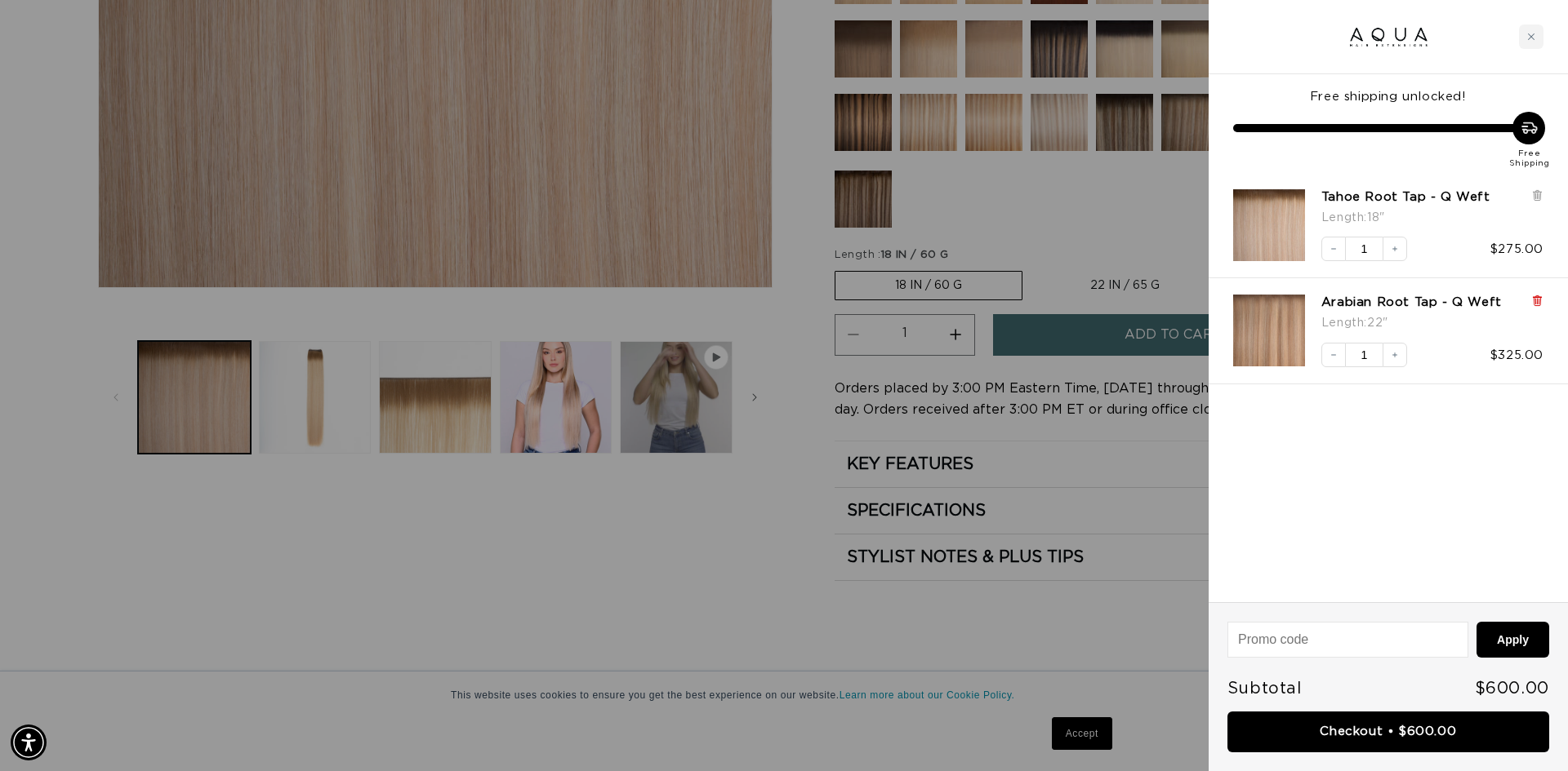
click at [1537, 304] on icon at bounding box center [1536, 302] width 7 height 8
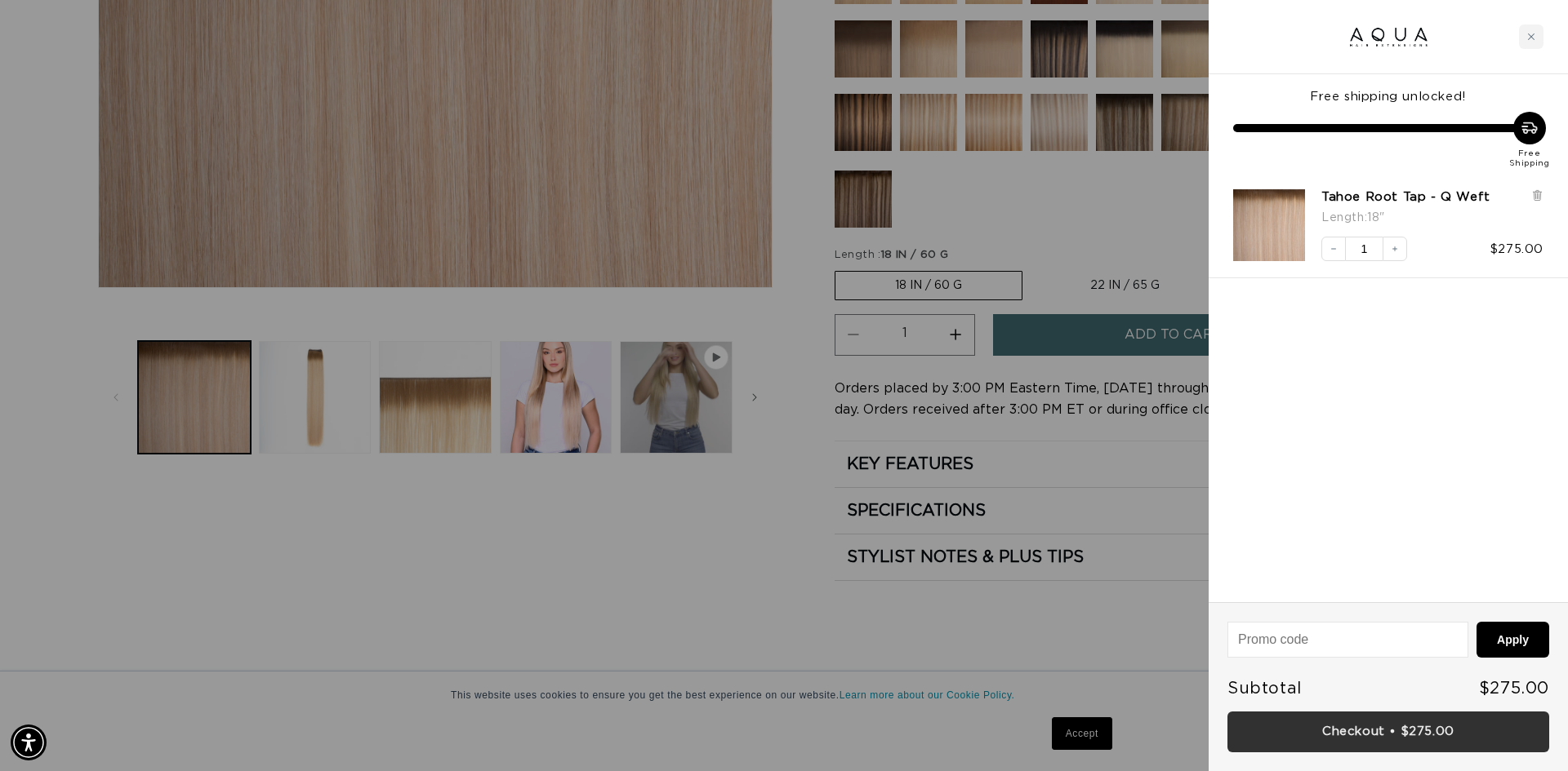
click at [1441, 731] on link "Checkout • $275.00" at bounding box center [1387, 733] width 321 height 41
